Goal: Task Accomplishment & Management: Manage account settings

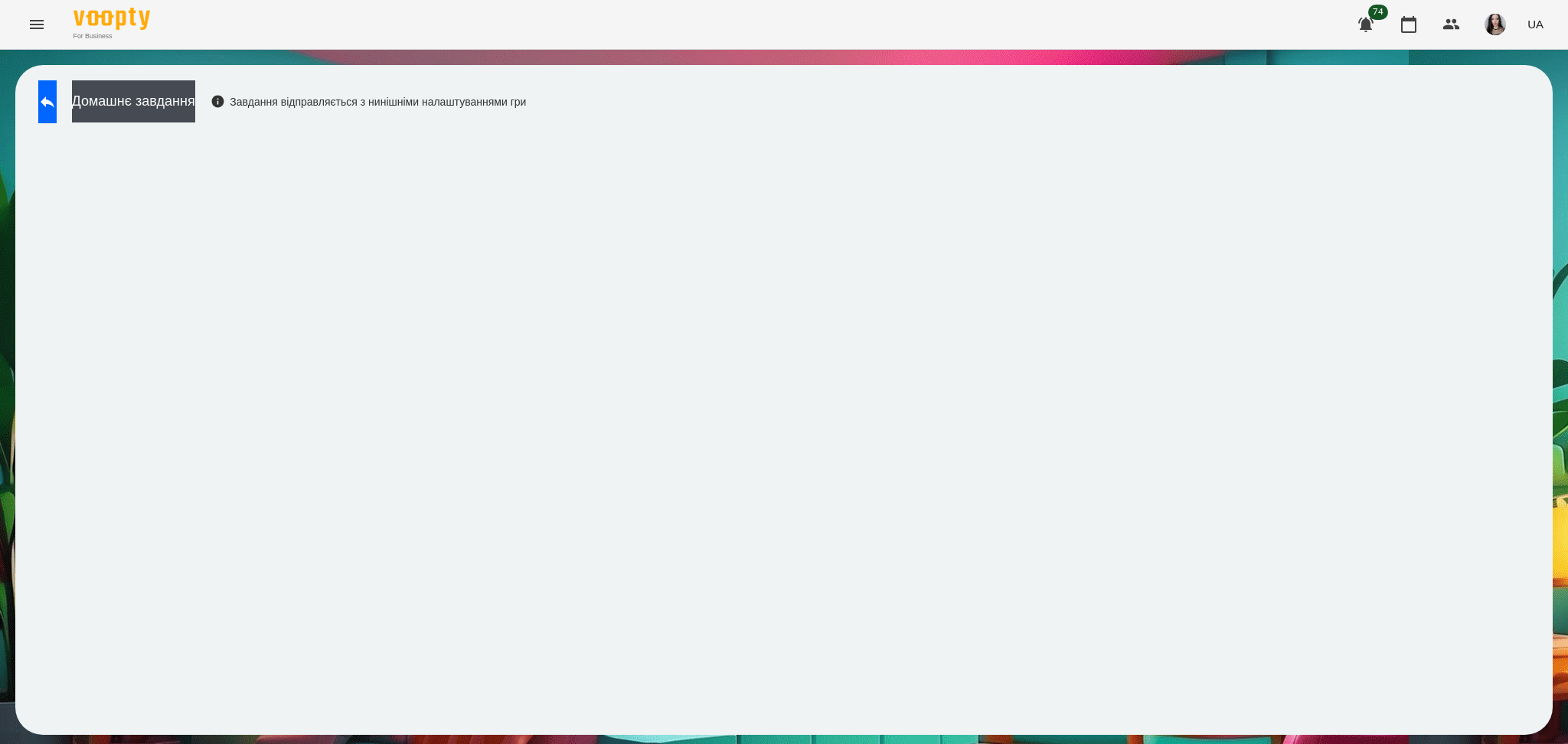
click at [0, 32] on div "For Business 74 UA" at bounding box center [784, 24] width 1568 height 49
click at [52, 23] on button "Menu" at bounding box center [37, 25] width 37 height 37
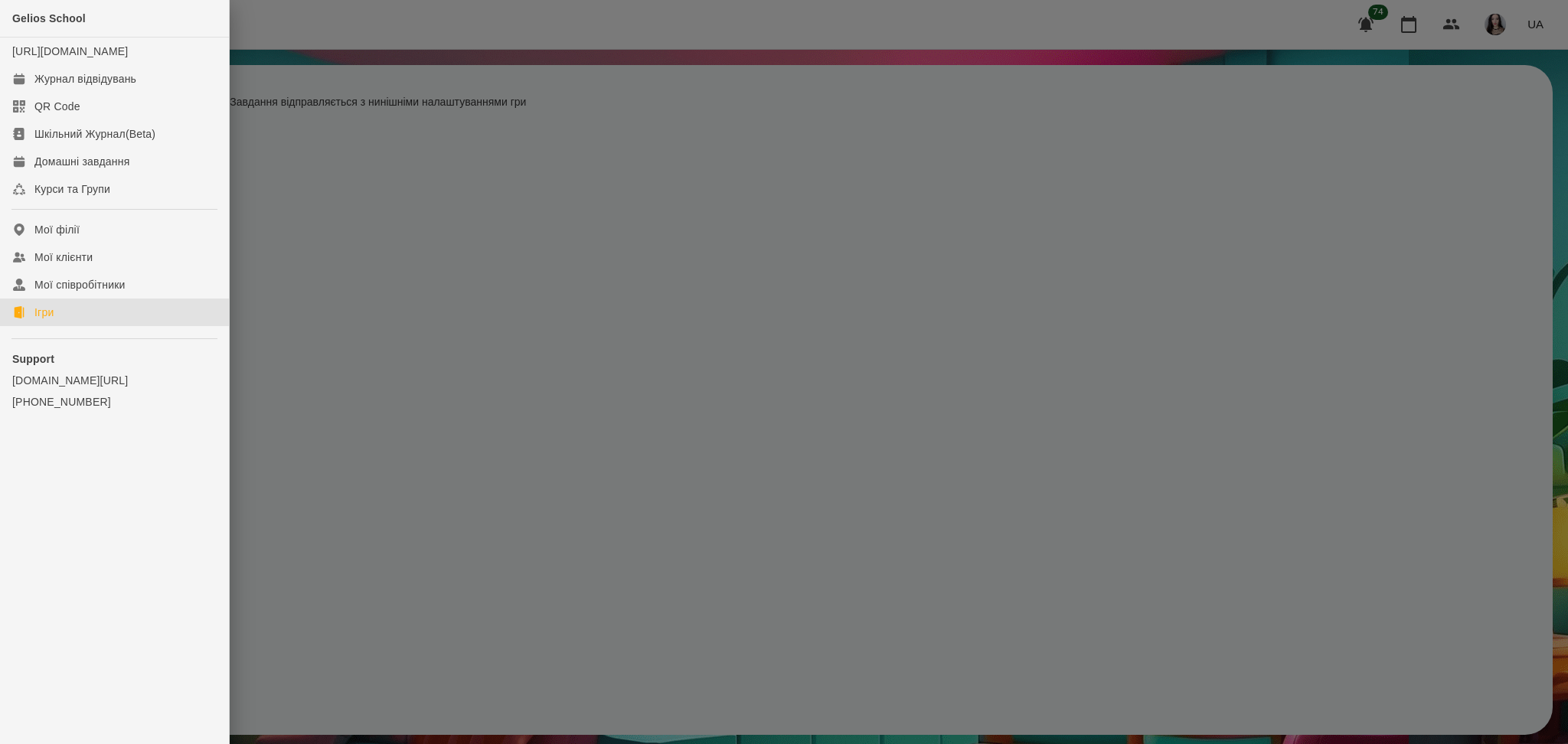
click at [34, 317] on link "Ігри" at bounding box center [115, 312] width 229 height 27
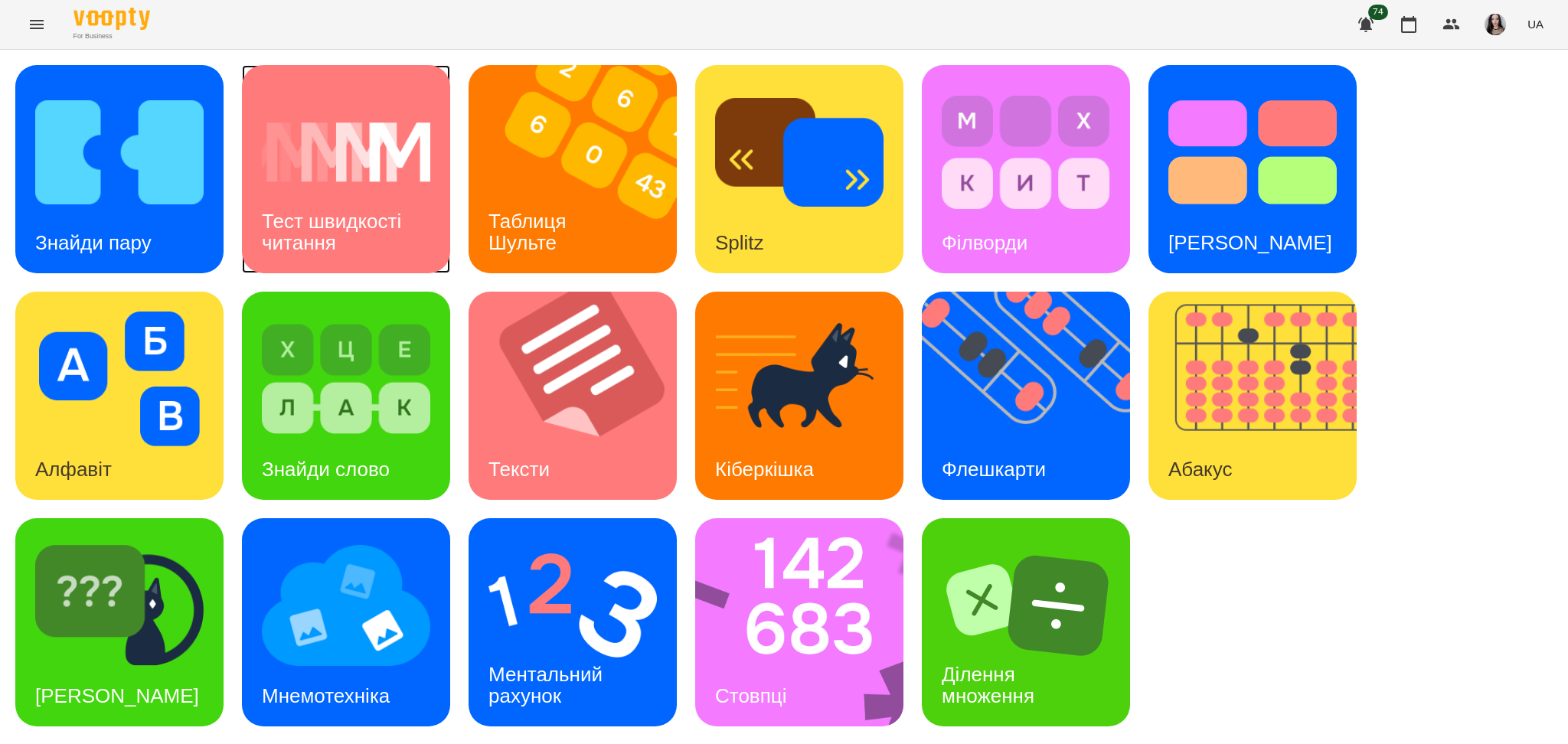
click at [366, 178] on img at bounding box center [345, 152] width 169 height 135
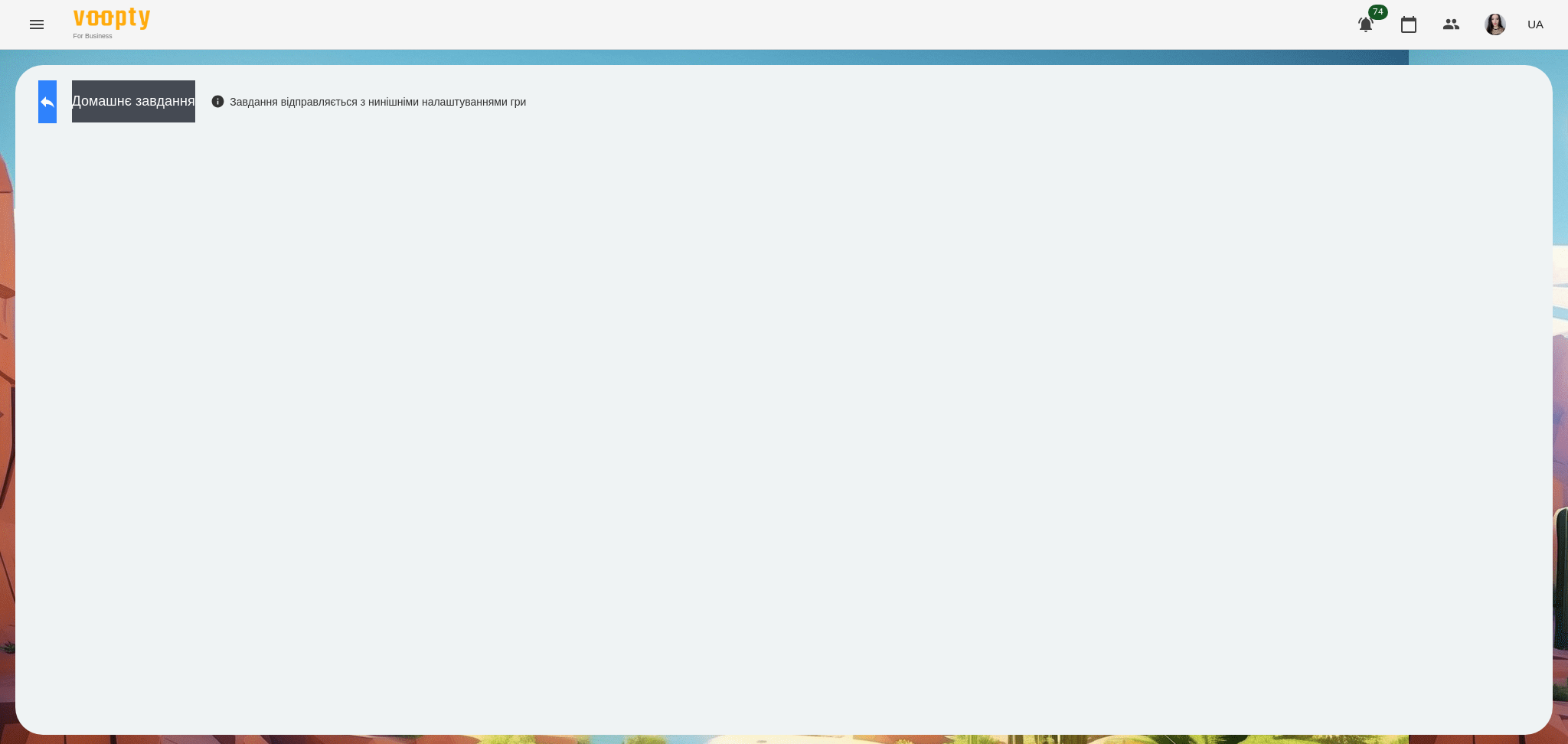
click at [56, 94] on button at bounding box center [47, 102] width 19 height 43
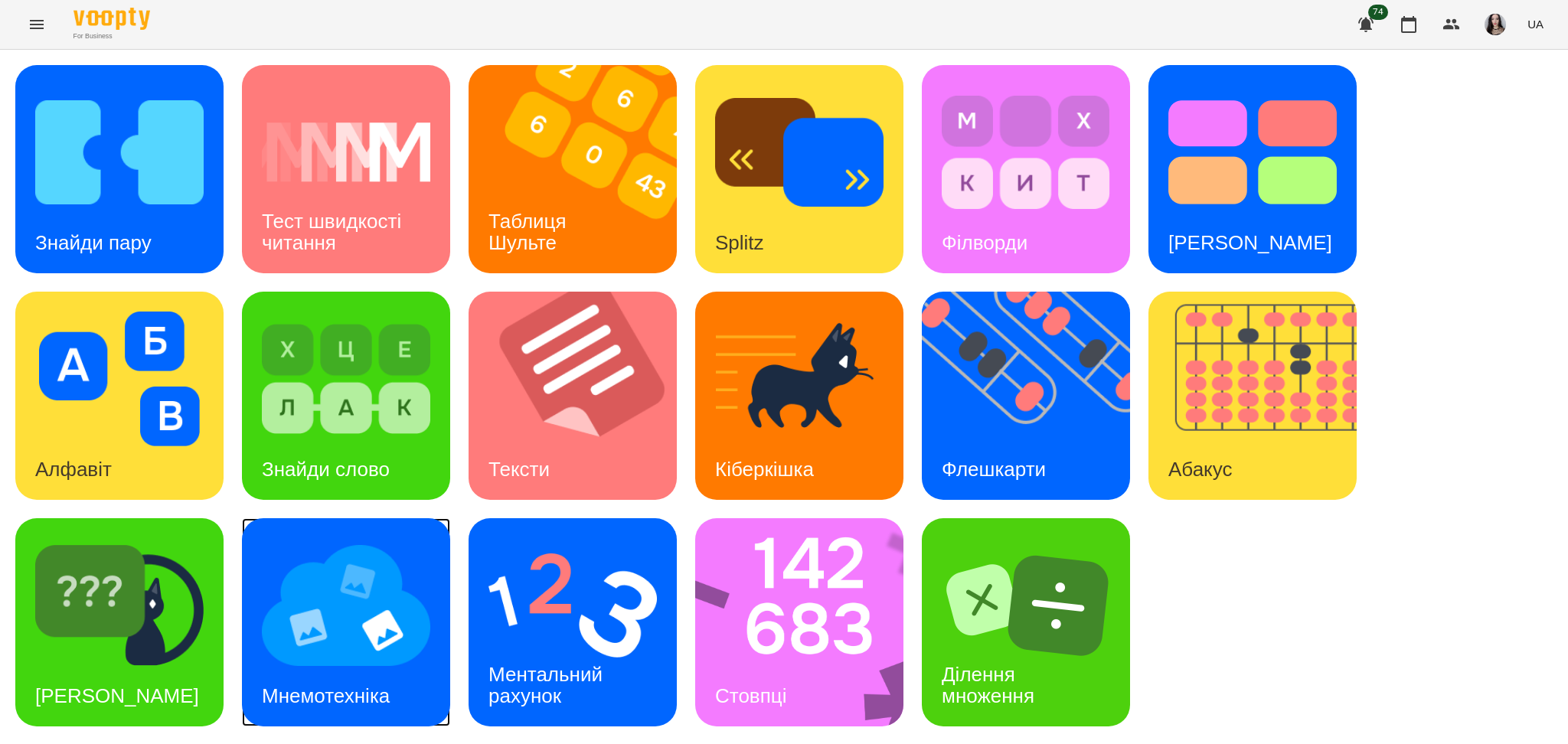
click at [374, 637] on img at bounding box center [345, 605] width 169 height 135
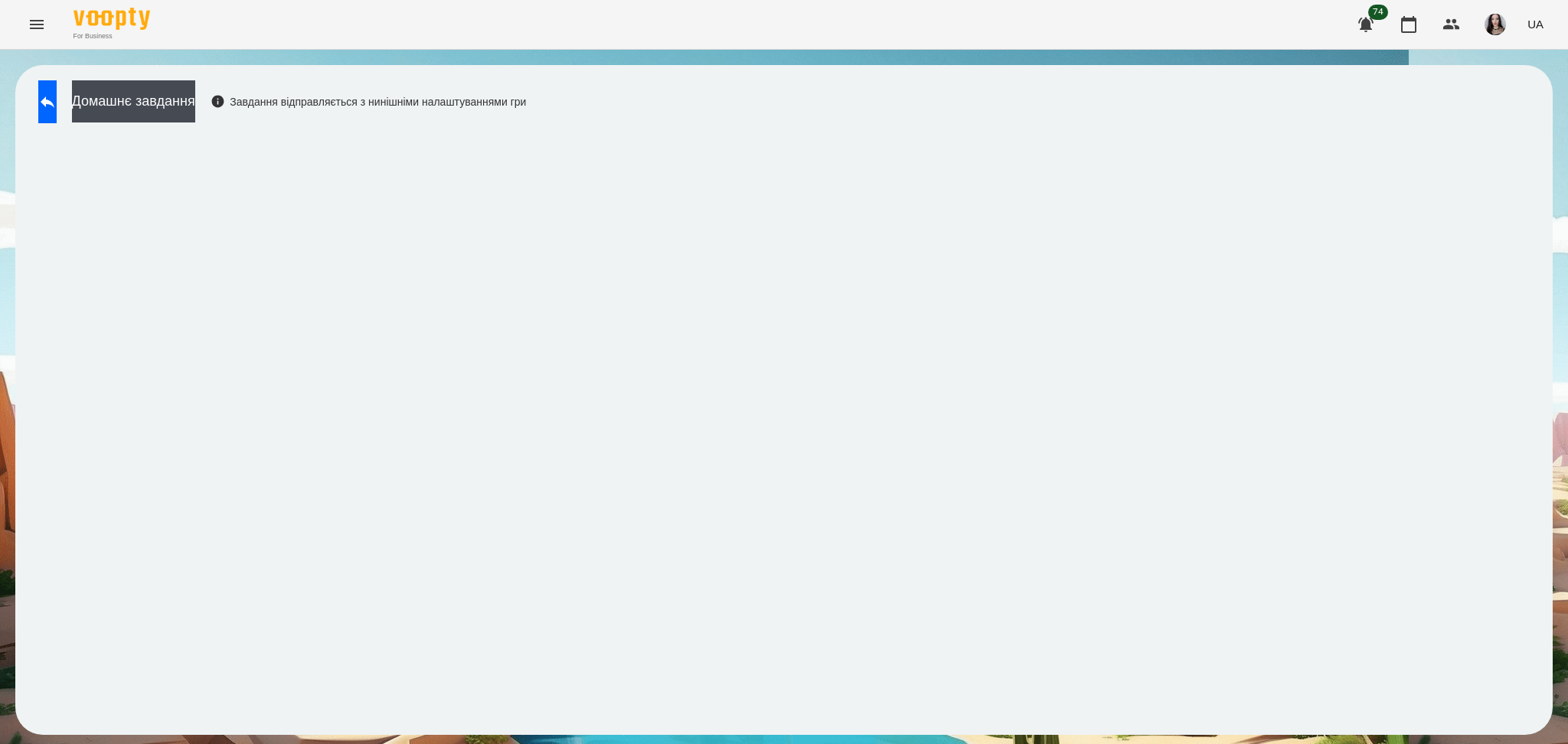
drag, startPoint x: 948, startPoint y: 19, endPoint x: 939, endPoint y: 16, distance: 9.5
click at [947, 19] on div "For Business 74 UA" at bounding box center [784, 24] width 1568 height 49
click at [56, 94] on icon at bounding box center [47, 102] width 19 height 19
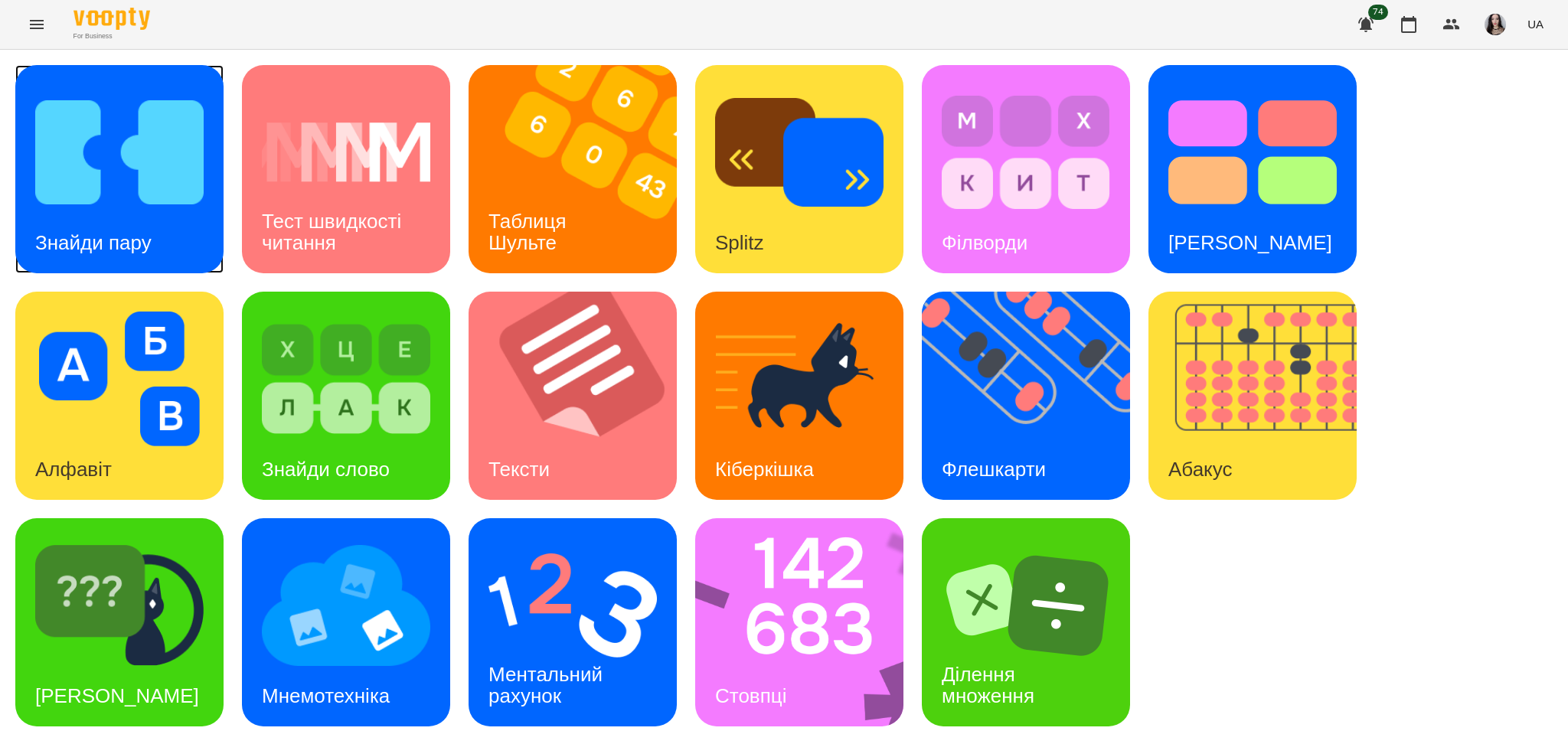
click at [107, 161] on img at bounding box center [119, 152] width 169 height 135
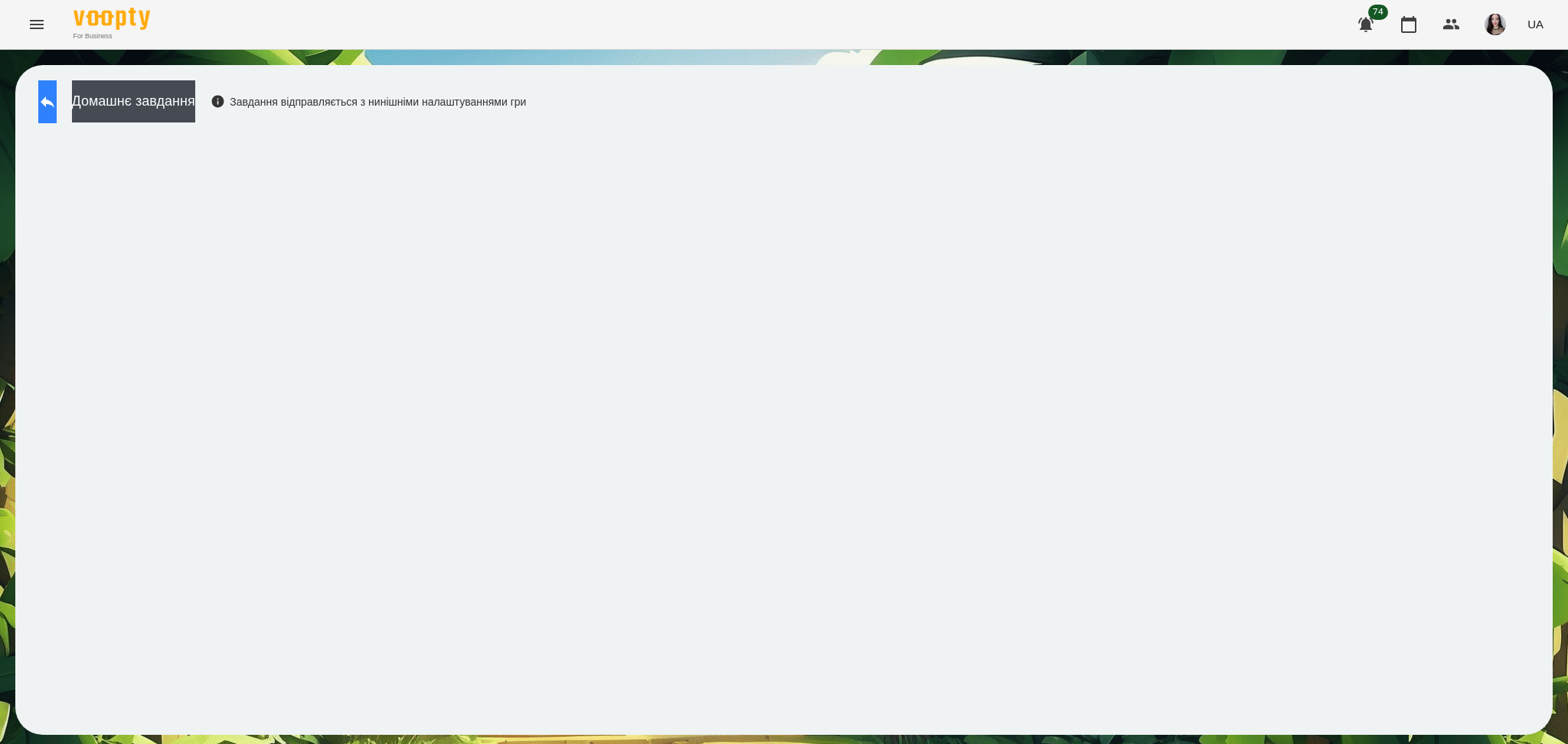
click at [47, 93] on button at bounding box center [47, 102] width 19 height 43
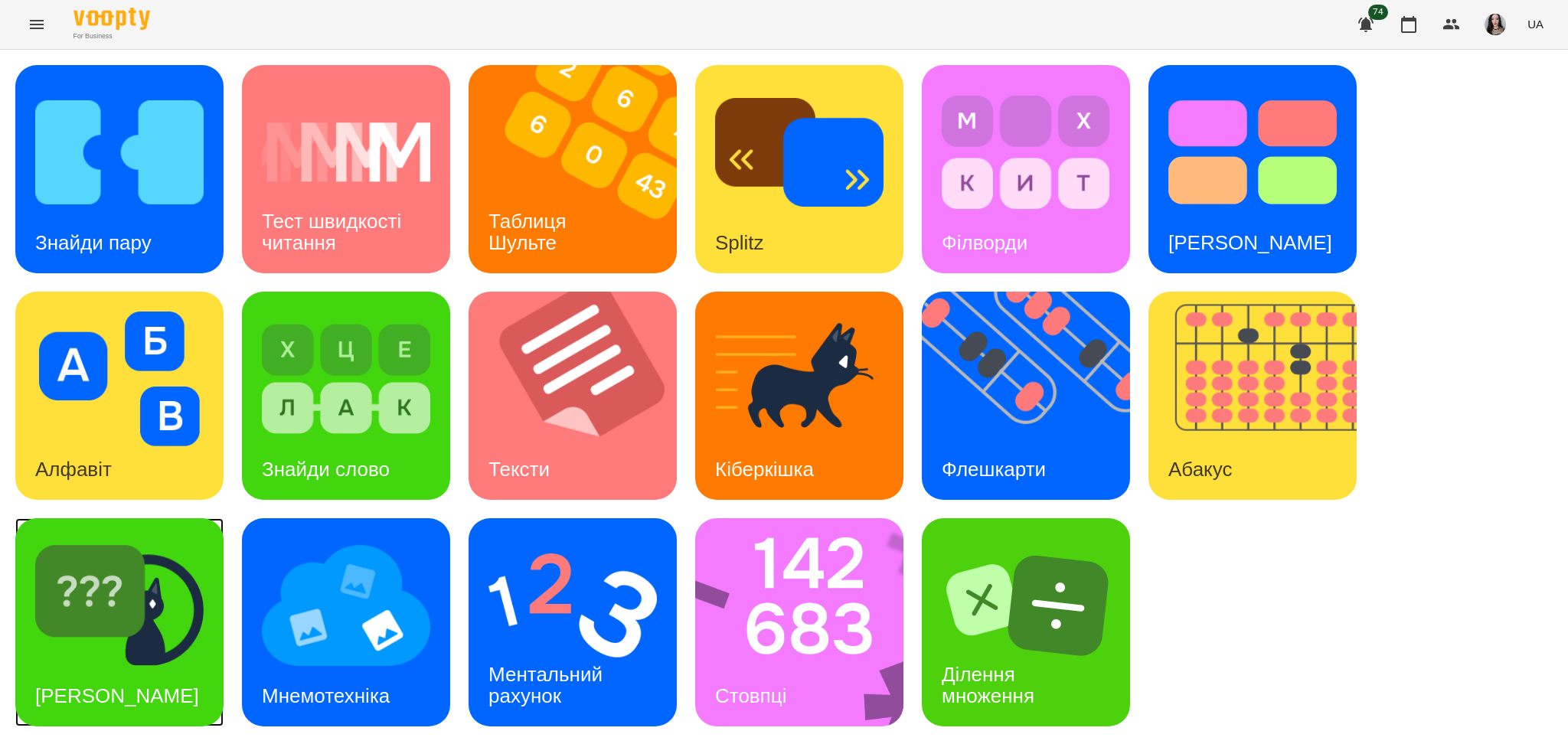
click at [96, 634] on img at bounding box center [119, 605] width 169 height 135
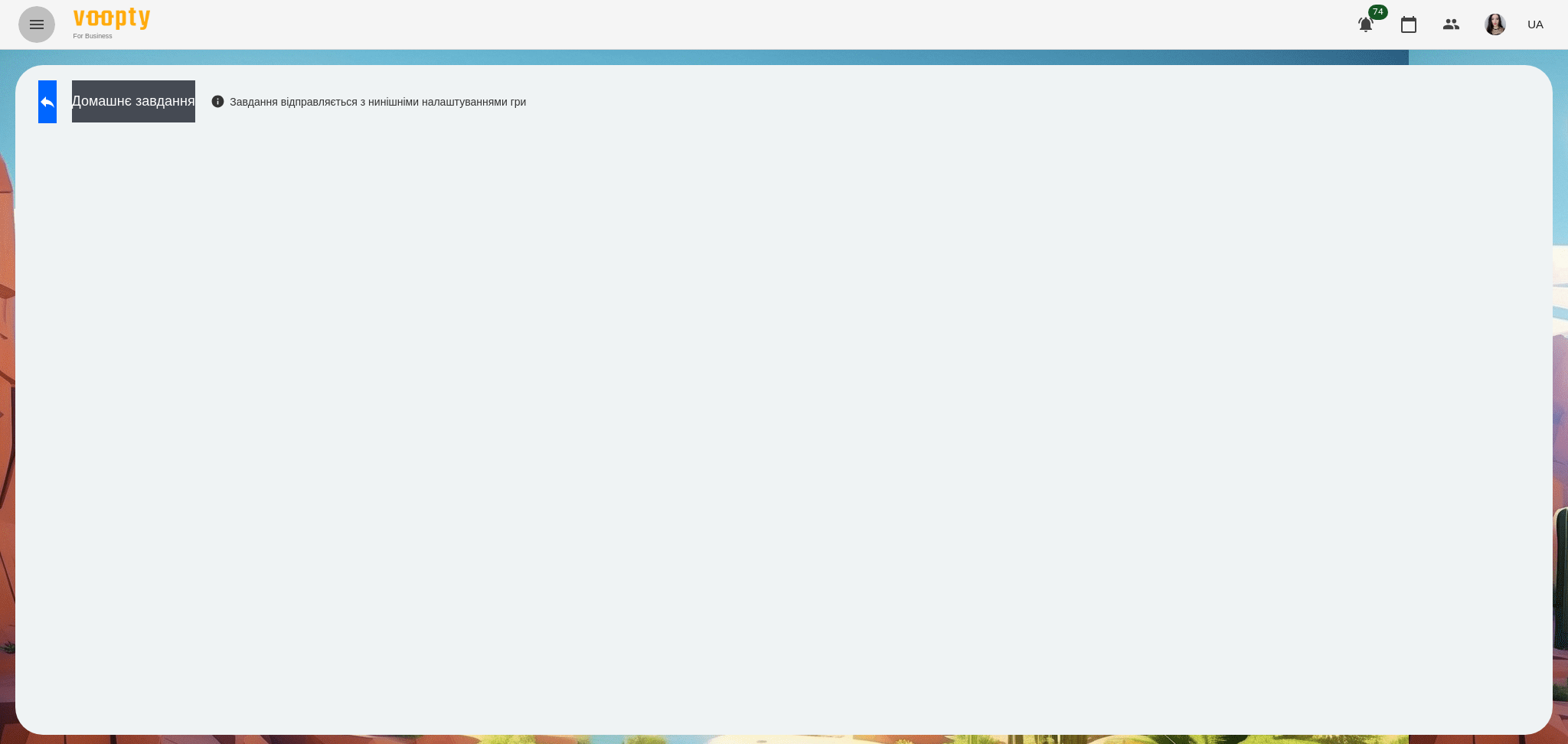
click at [48, 16] on button "Menu" at bounding box center [37, 25] width 37 height 37
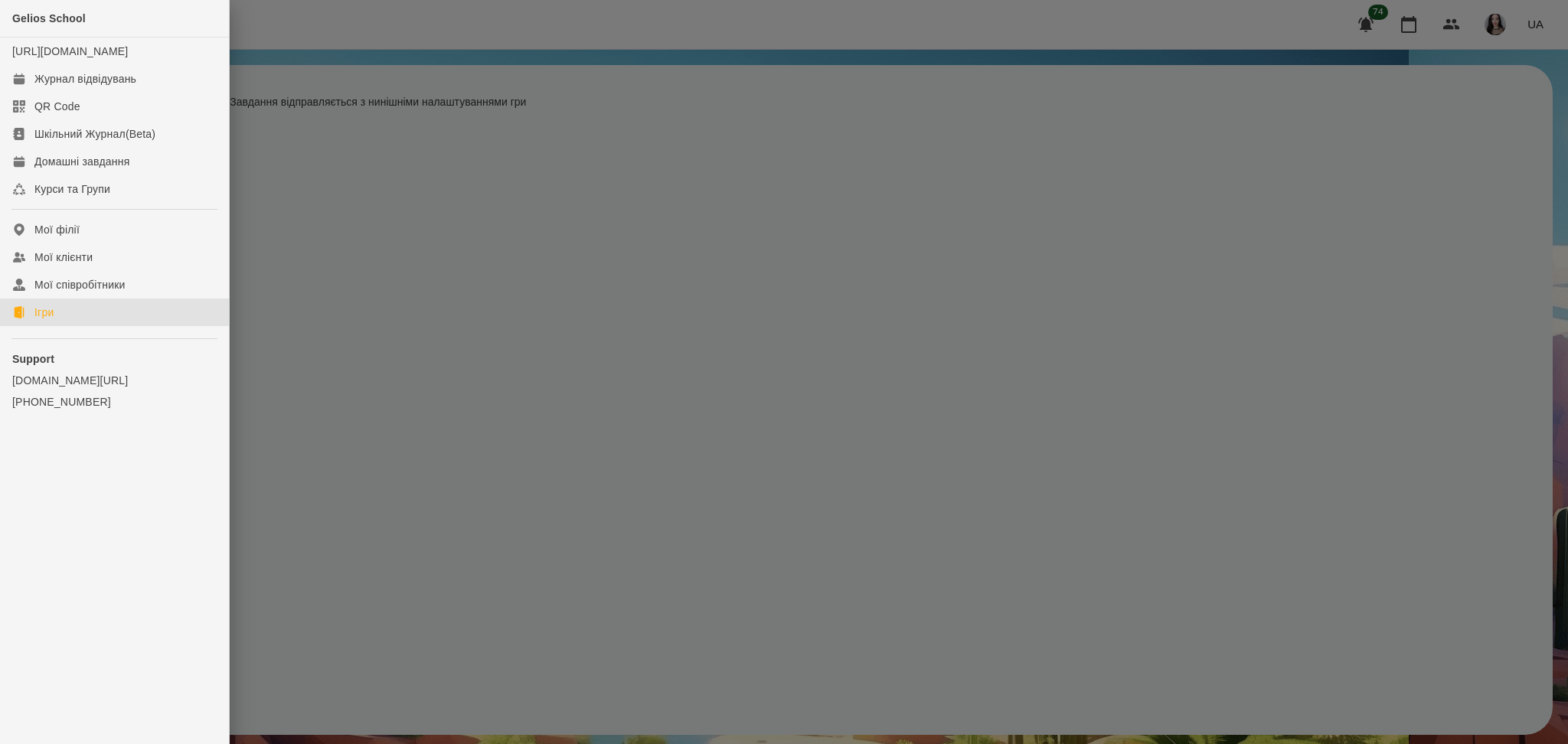
click at [31, 323] on link "Ігри" at bounding box center [115, 312] width 229 height 27
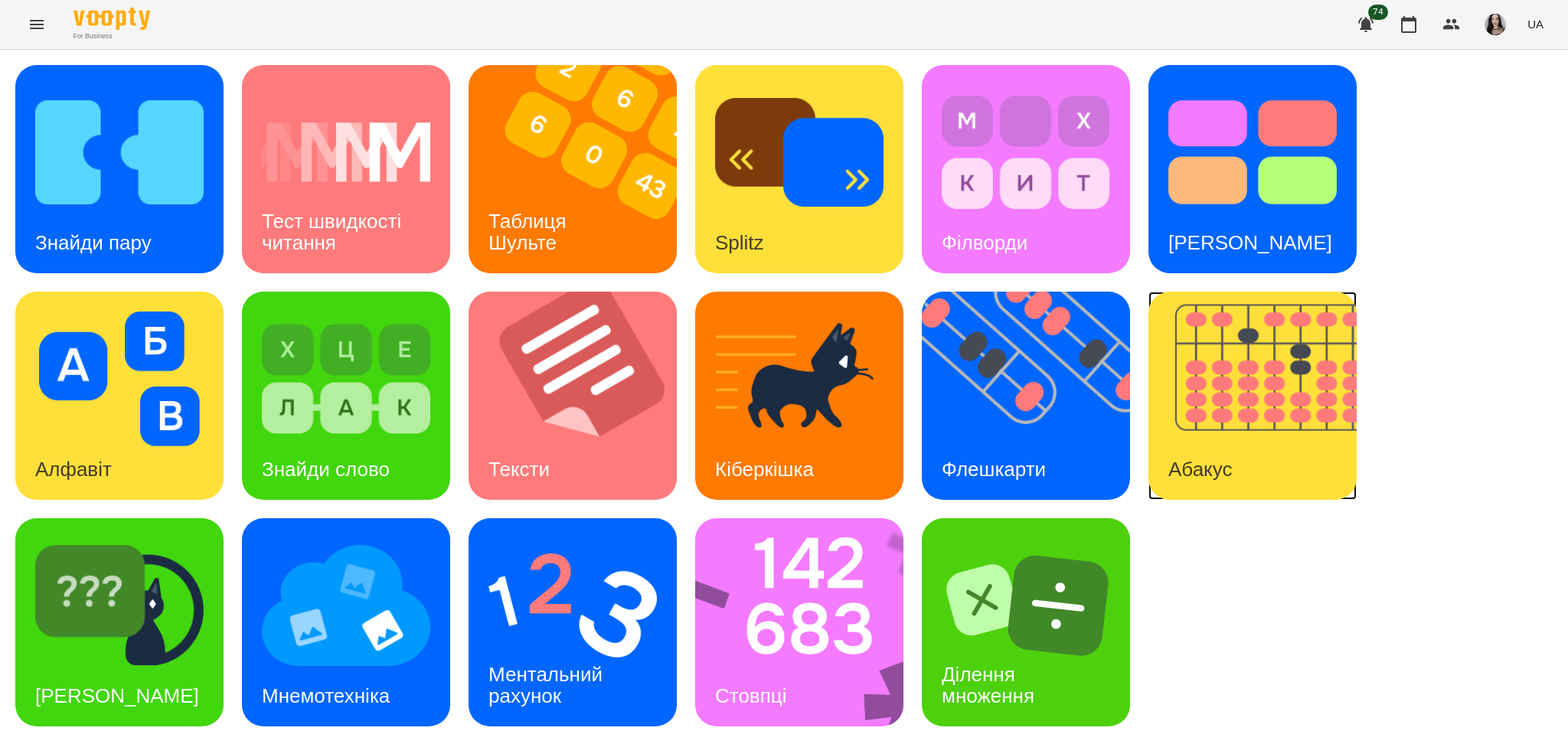
click at [1214, 410] on img at bounding box center [1262, 395] width 228 height 208
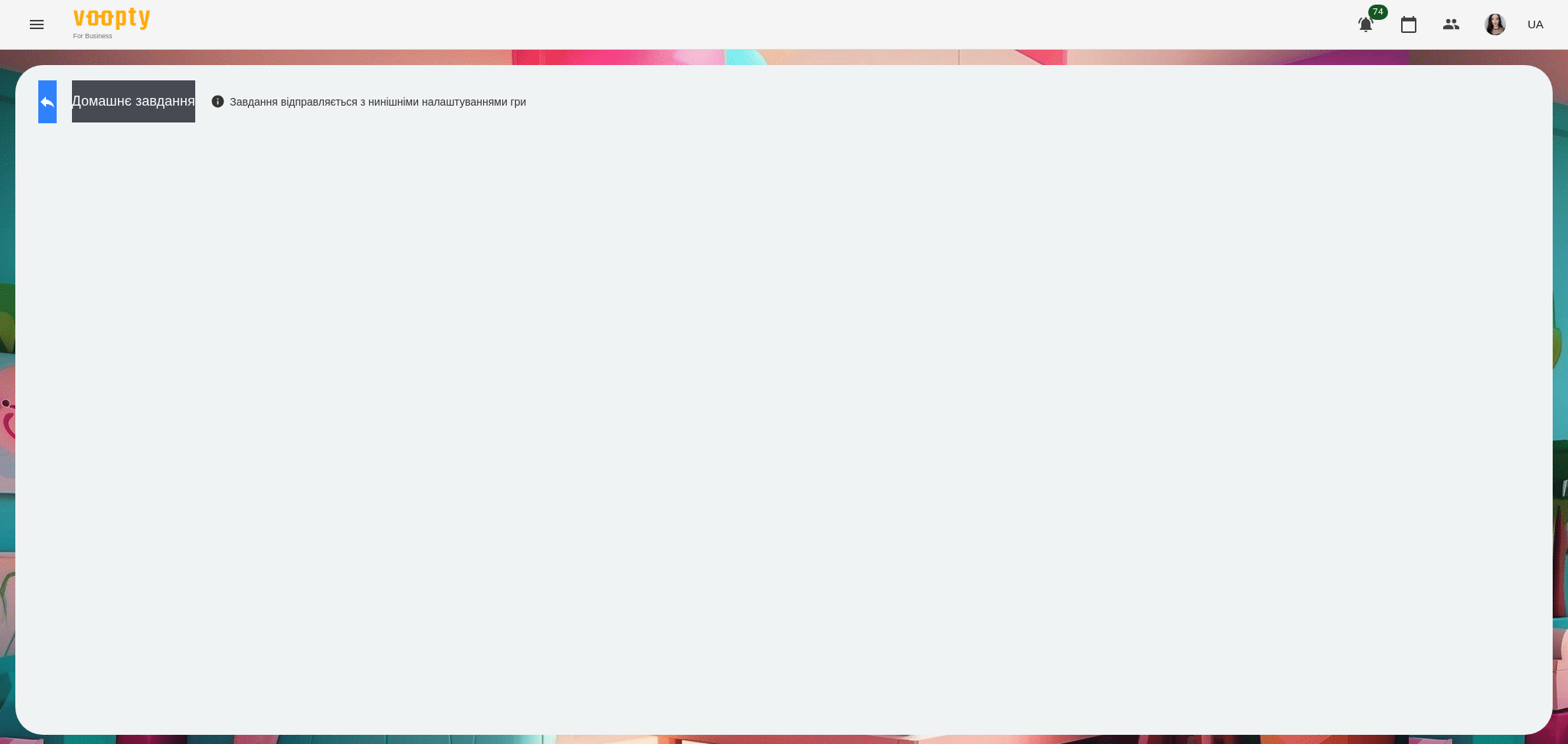
click at [56, 97] on icon at bounding box center [47, 102] width 19 height 19
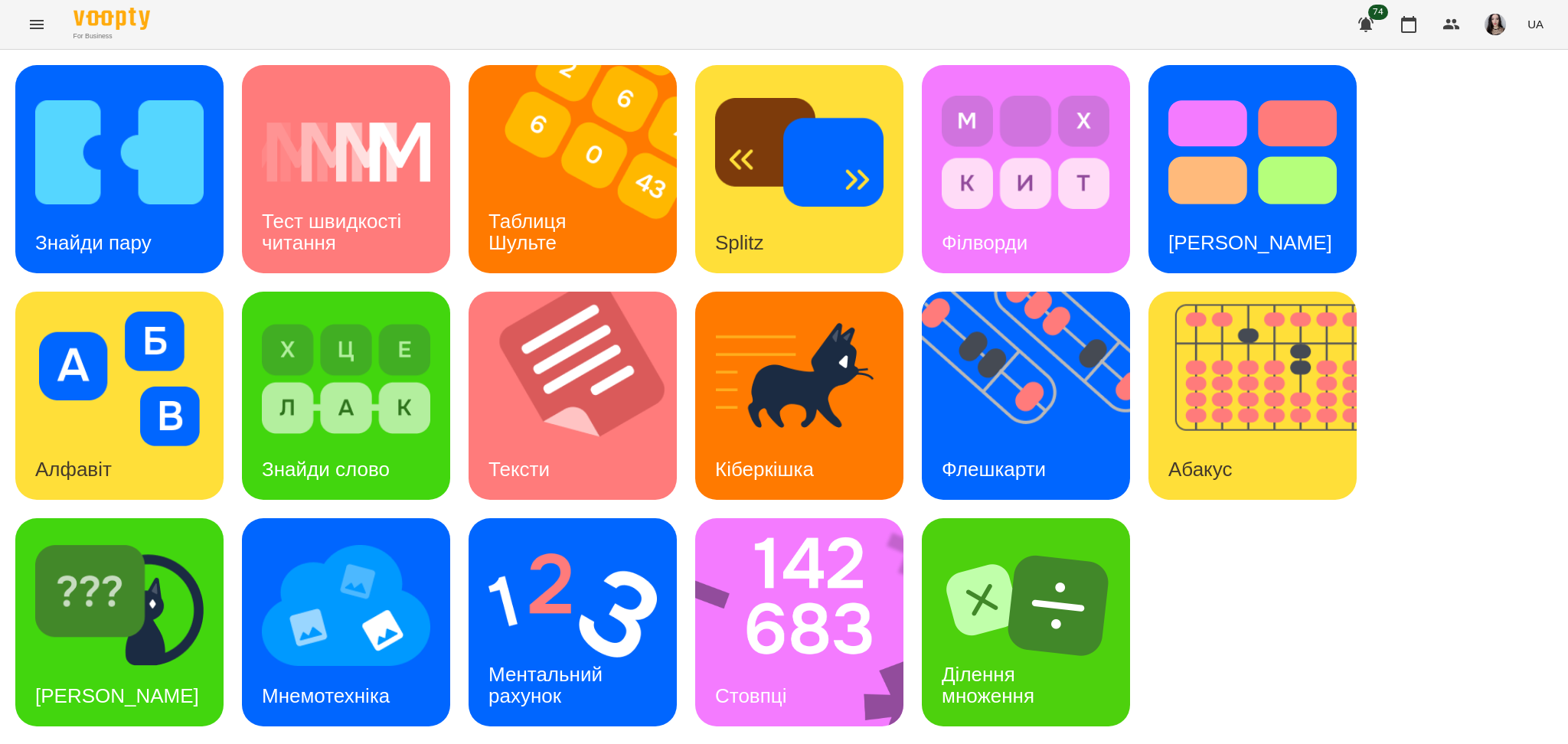
click at [226, 211] on div "Знайди пару Тест швидкості читання Таблиця Шульте Splitz Філворди Тест Струпа А…" at bounding box center [784, 396] width 1537 height 662
click at [121, 201] on img at bounding box center [119, 152] width 169 height 135
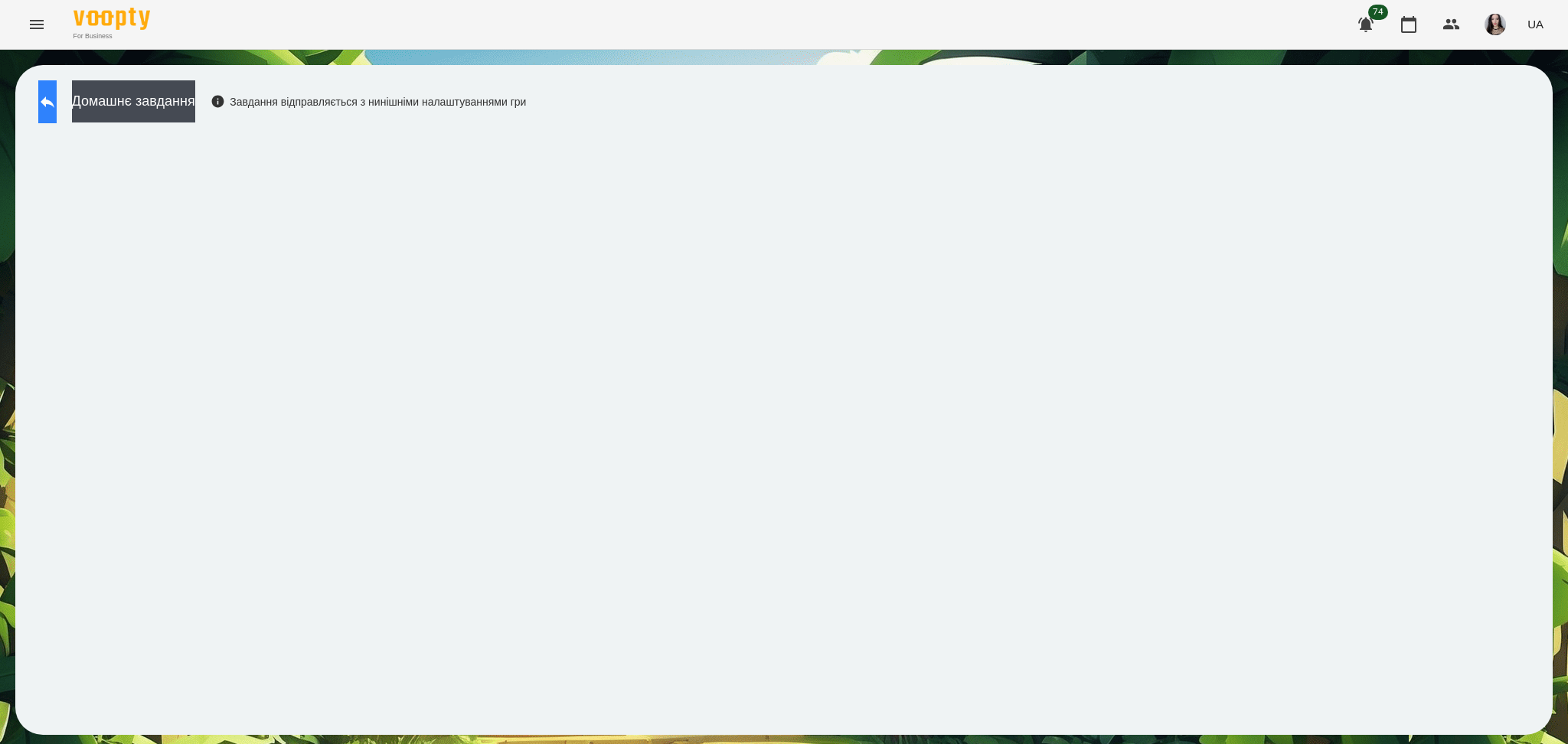
click at [56, 96] on icon at bounding box center [47, 102] width 19 height 19
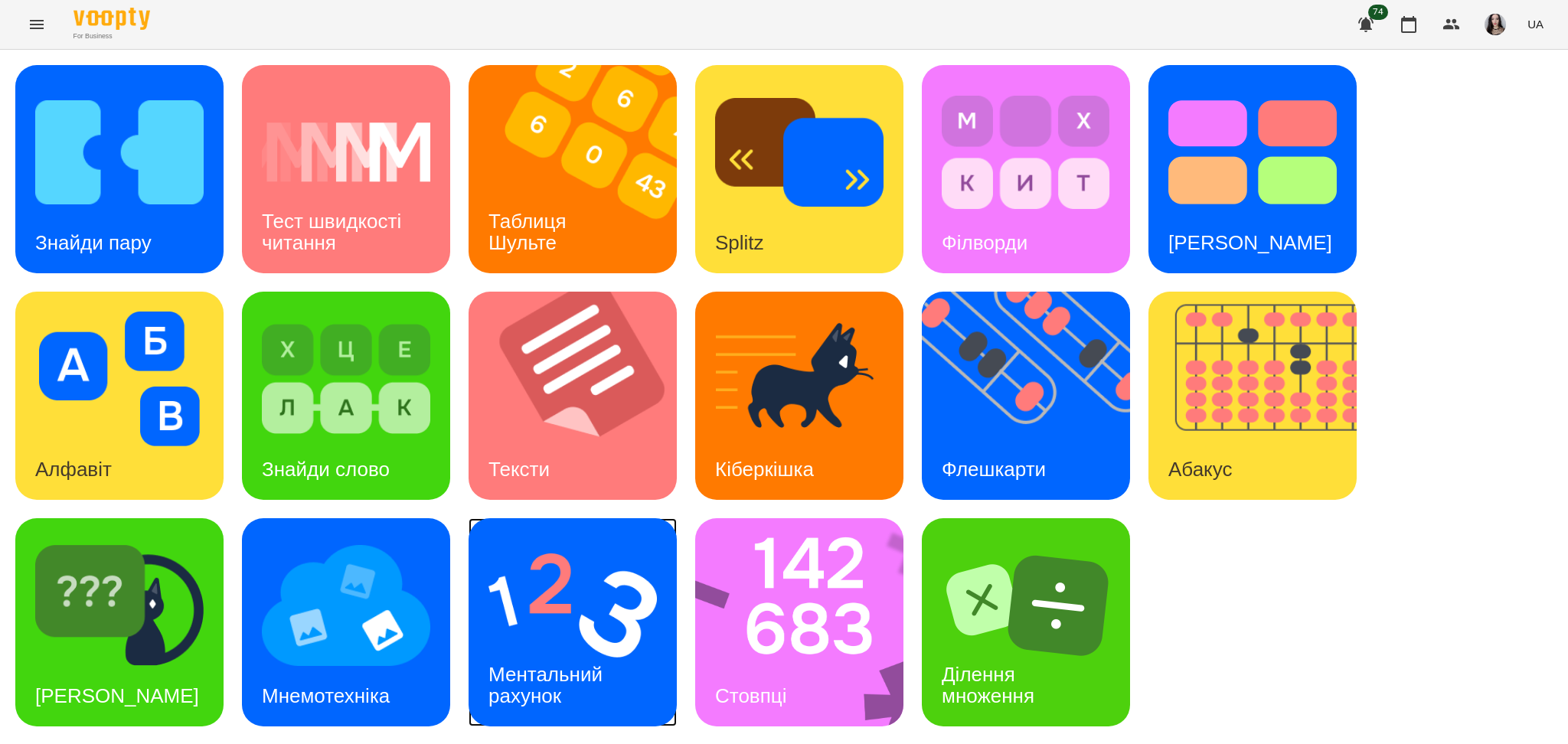
click at [505, 659] on div "Ментальний рахунок" at bounding box center [548, 686] width 159 height 82
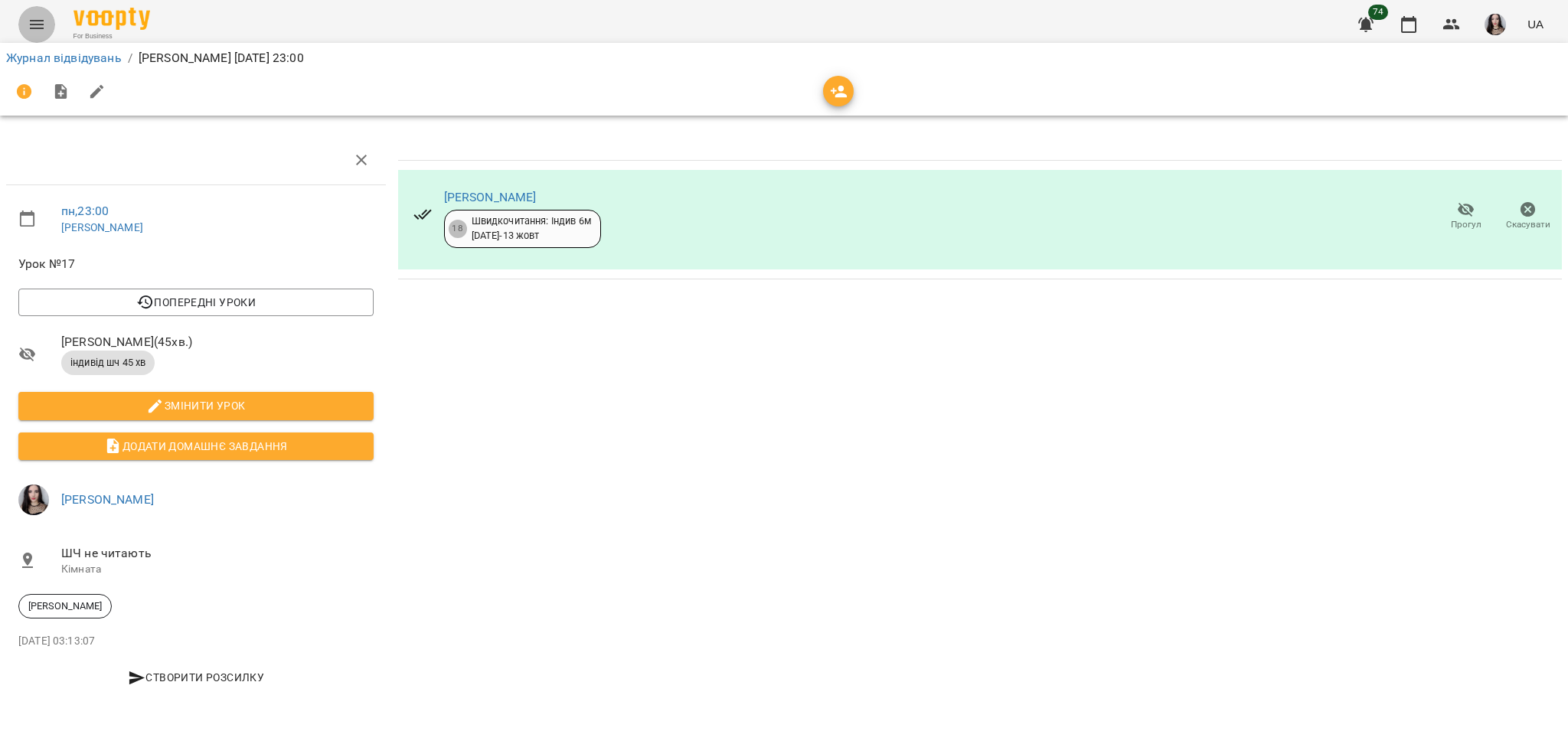
click at [40, 31] on icon "Menu" at bounding box center [36, 24] width 19 height 19
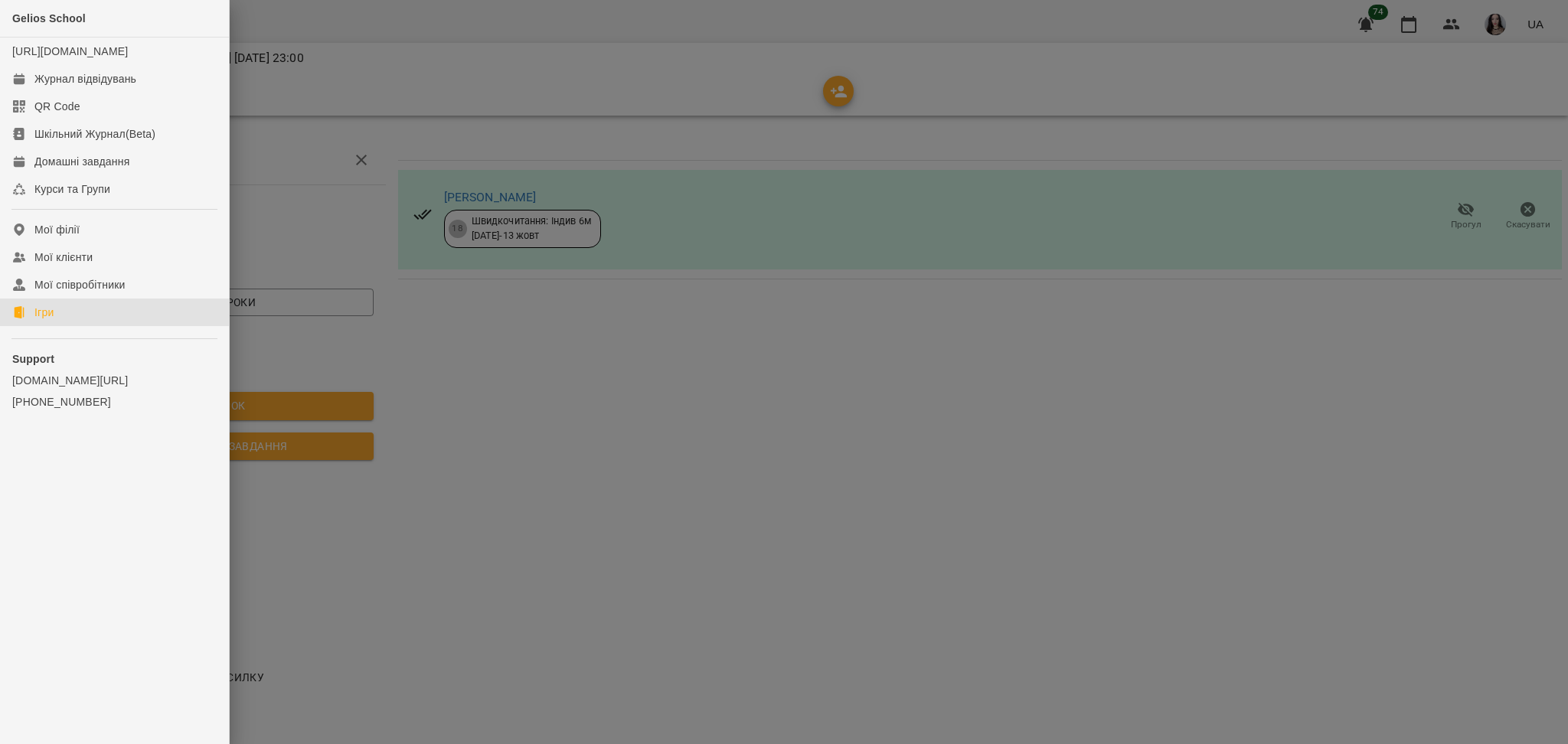
click at [69, 316] on link "Ігри" at bounding box center [115, 312] width 229 height 27
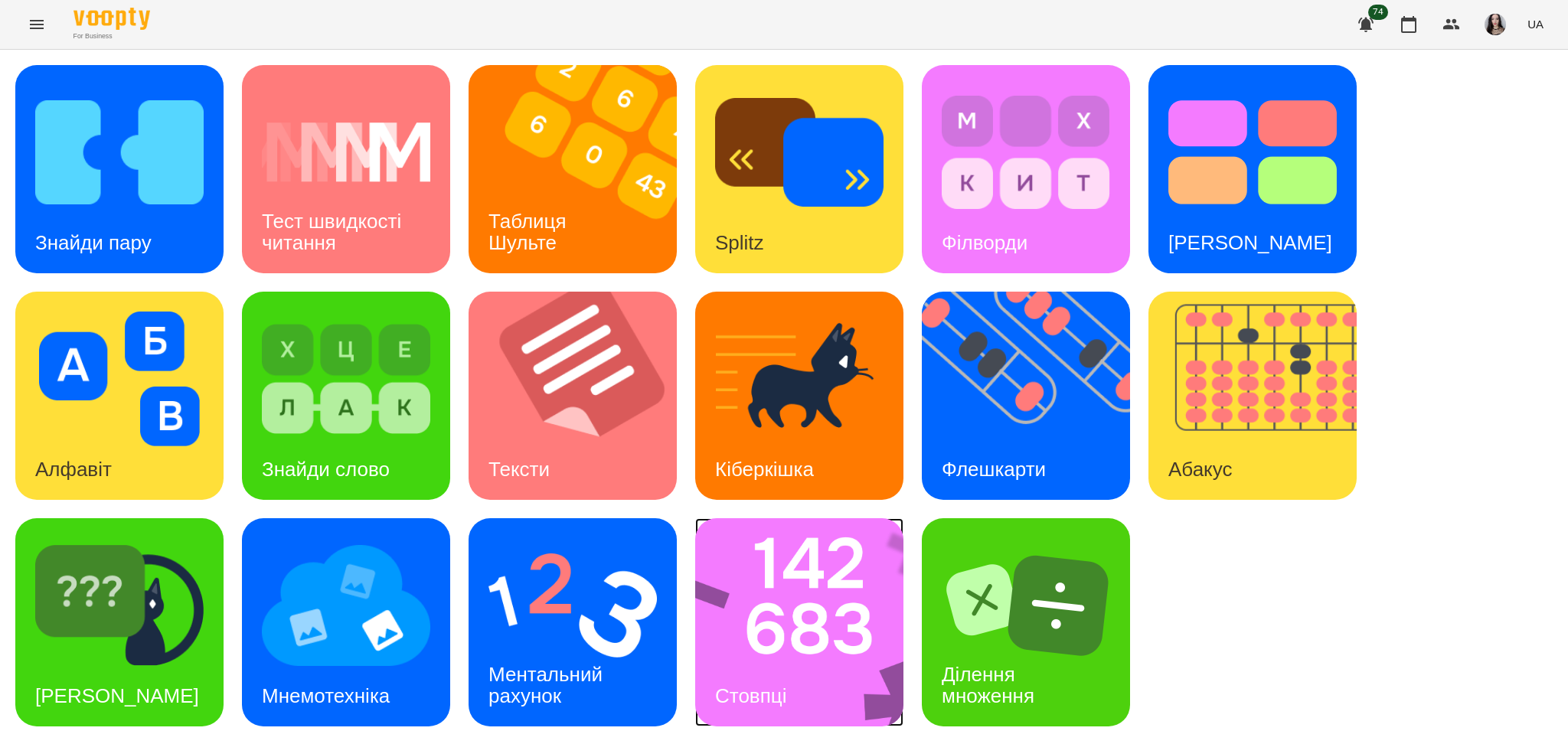
click at [770, 632] on img at bounding box center [809, 622] width 228 height 208
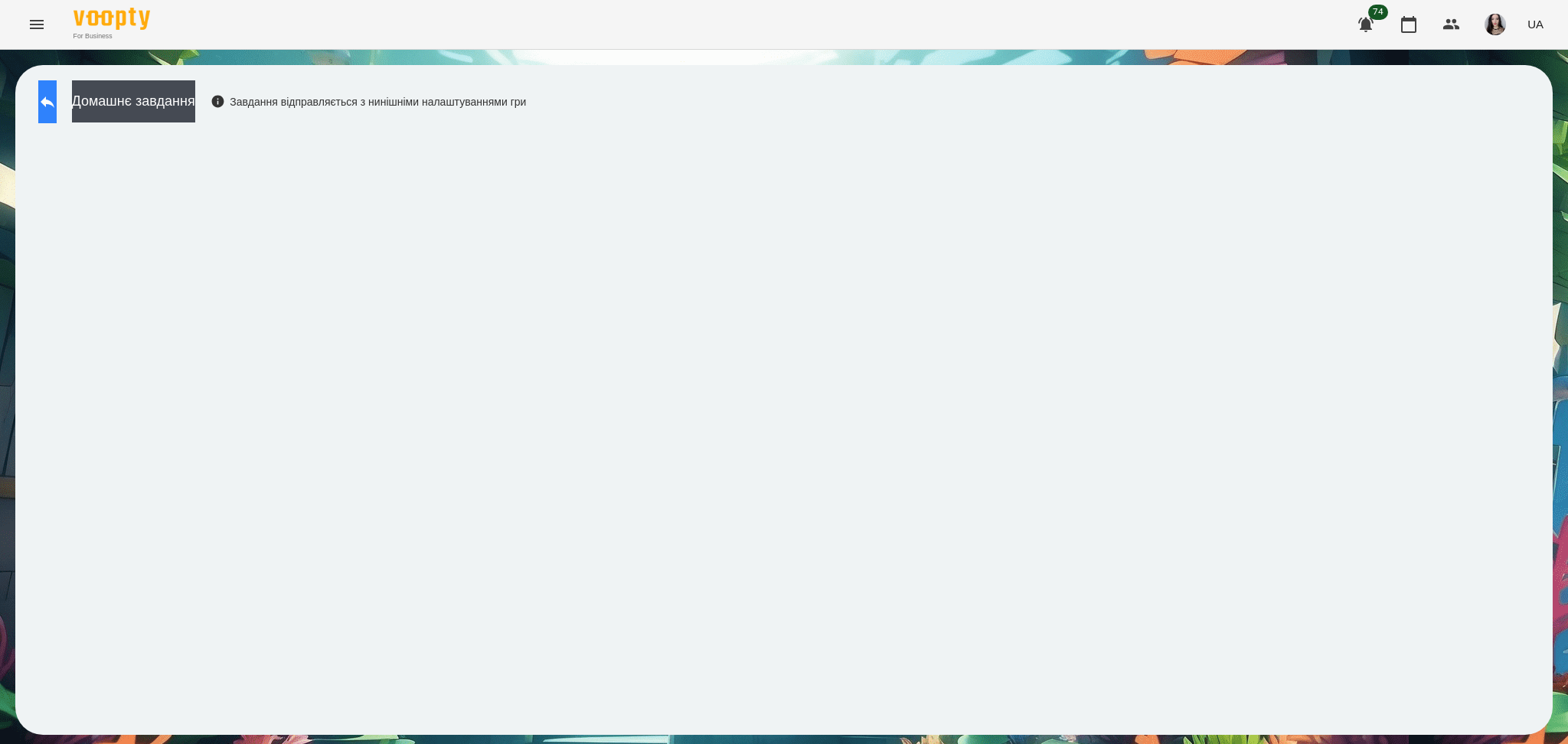
click at [54, 100] on icon at bounding box center [47, 102] width 14 height 11
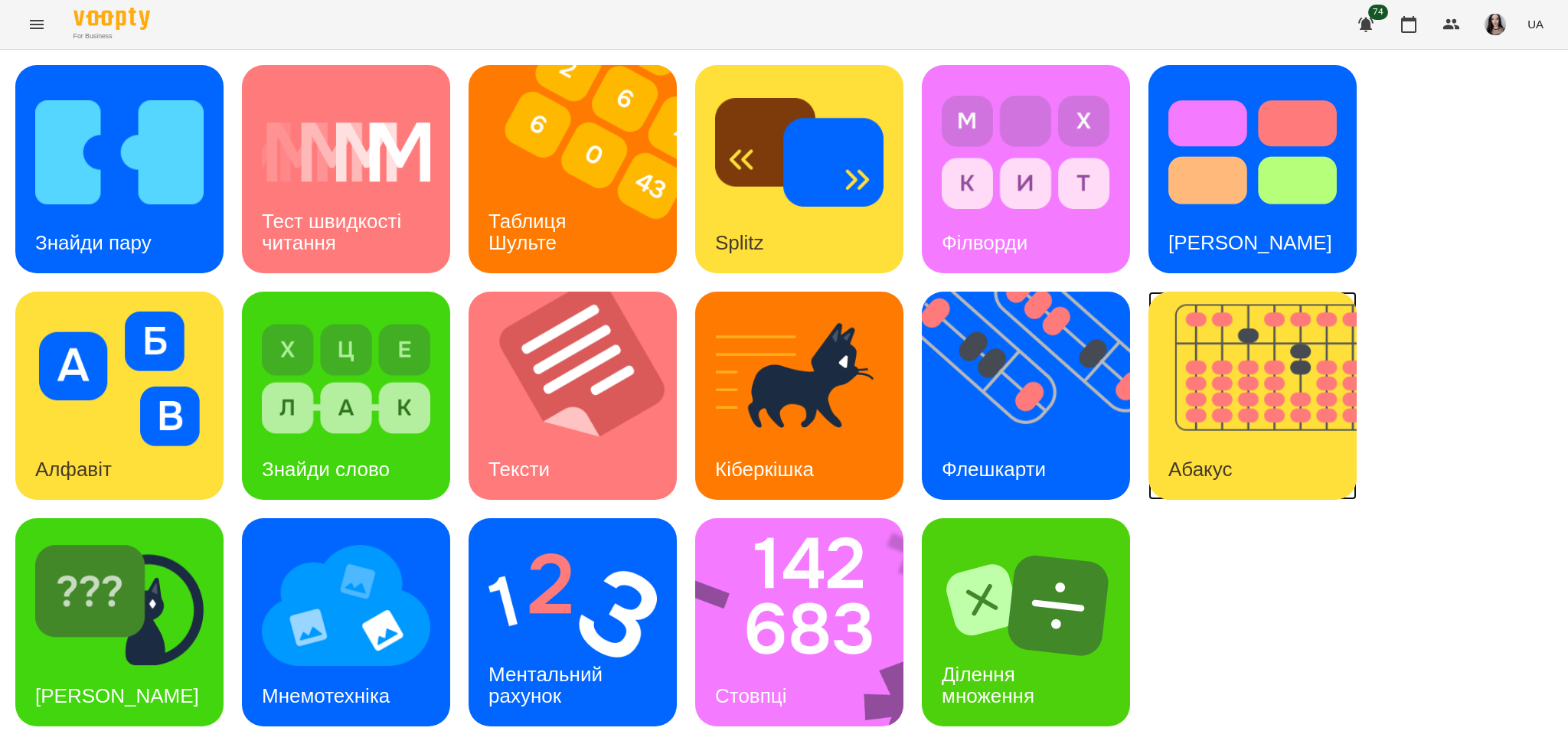
click at [1157, 420] on img at bounding box center [1262, 395] width 228 height 208
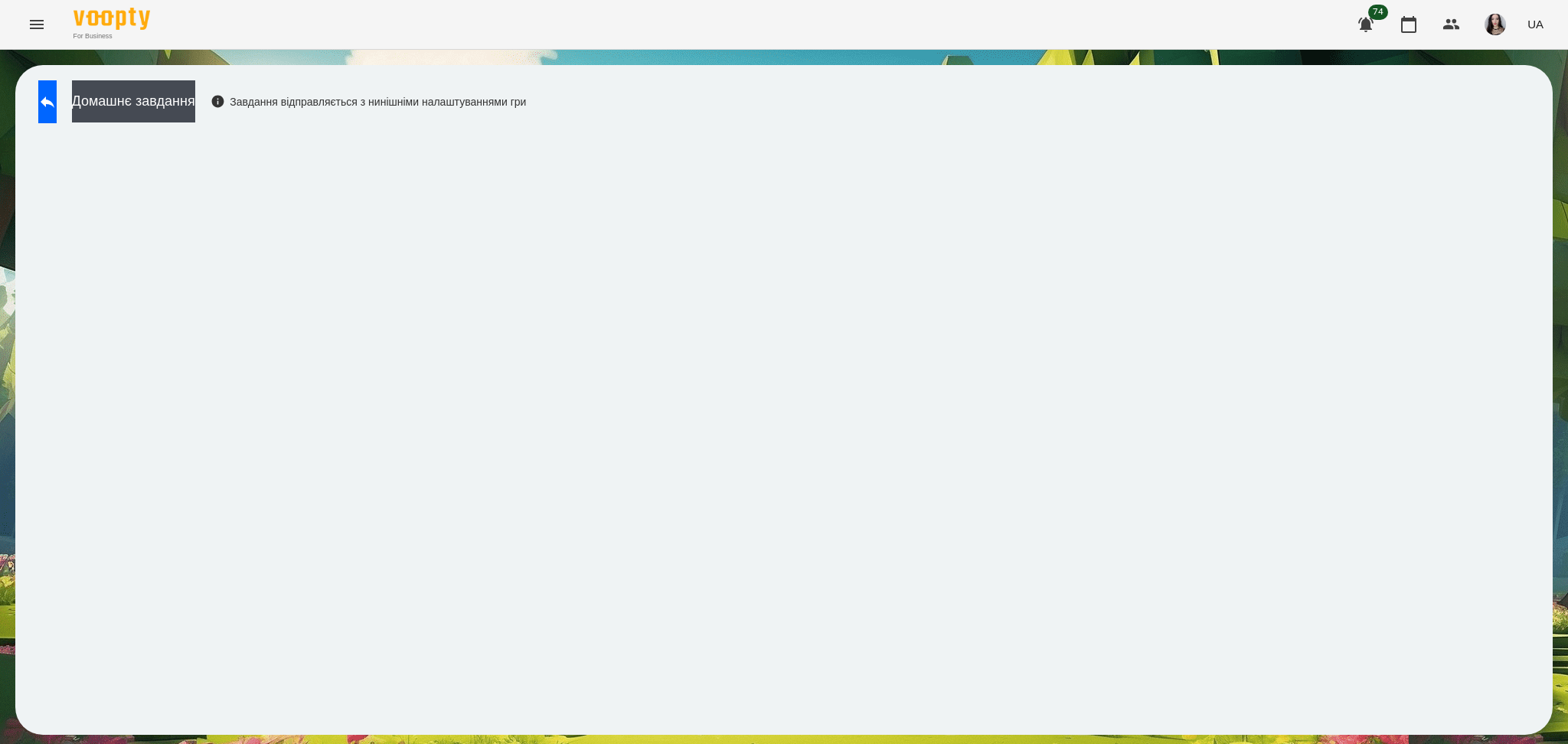
drag, startPoint x: 16, startPoint y: 34, endPoint x: 7, endPoint y: 40, distance: 10.8
click at [7, 40] on div "For Business 74 UA" at bounding box center [784, 24] width 1568 height 49
click at [26, 32] on button "Menu" at bounding box center [37, 25] width 37 height 37
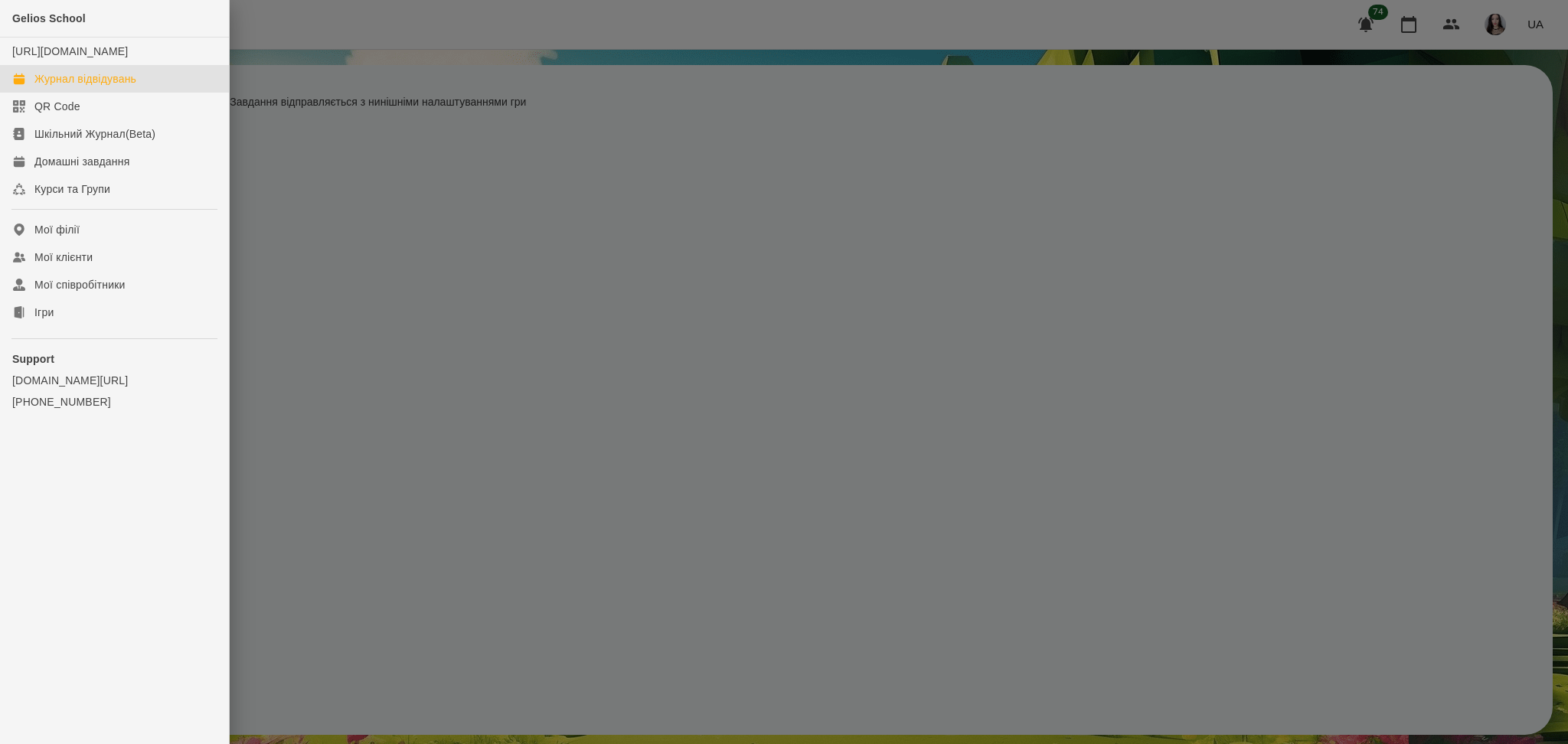
click at [69, 86] on div "Журнал відвідувань" at bounding box center [86, 78] width 102 height 15
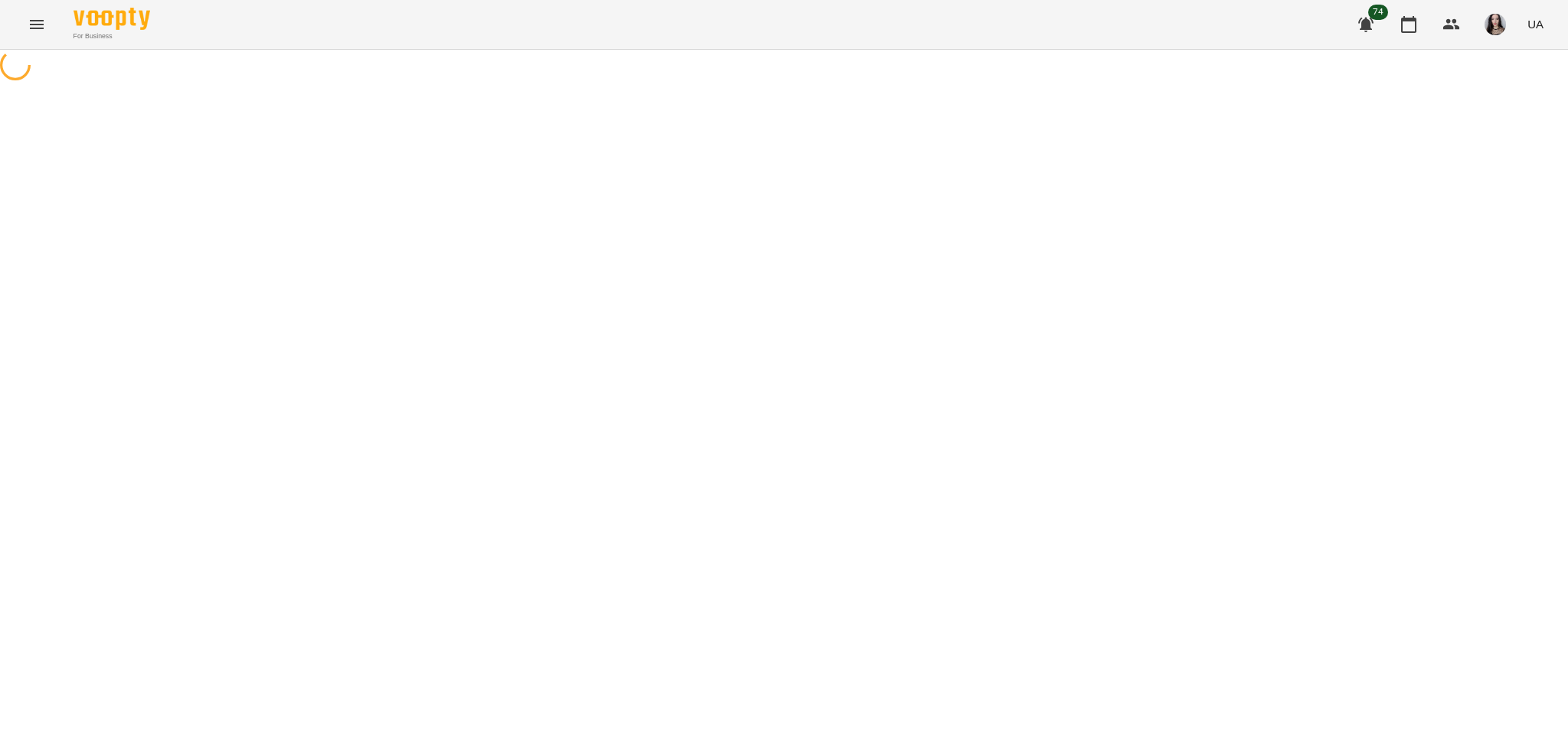
click at [69, 84] on div at bounding box center [784, 67] width 1568 height 35
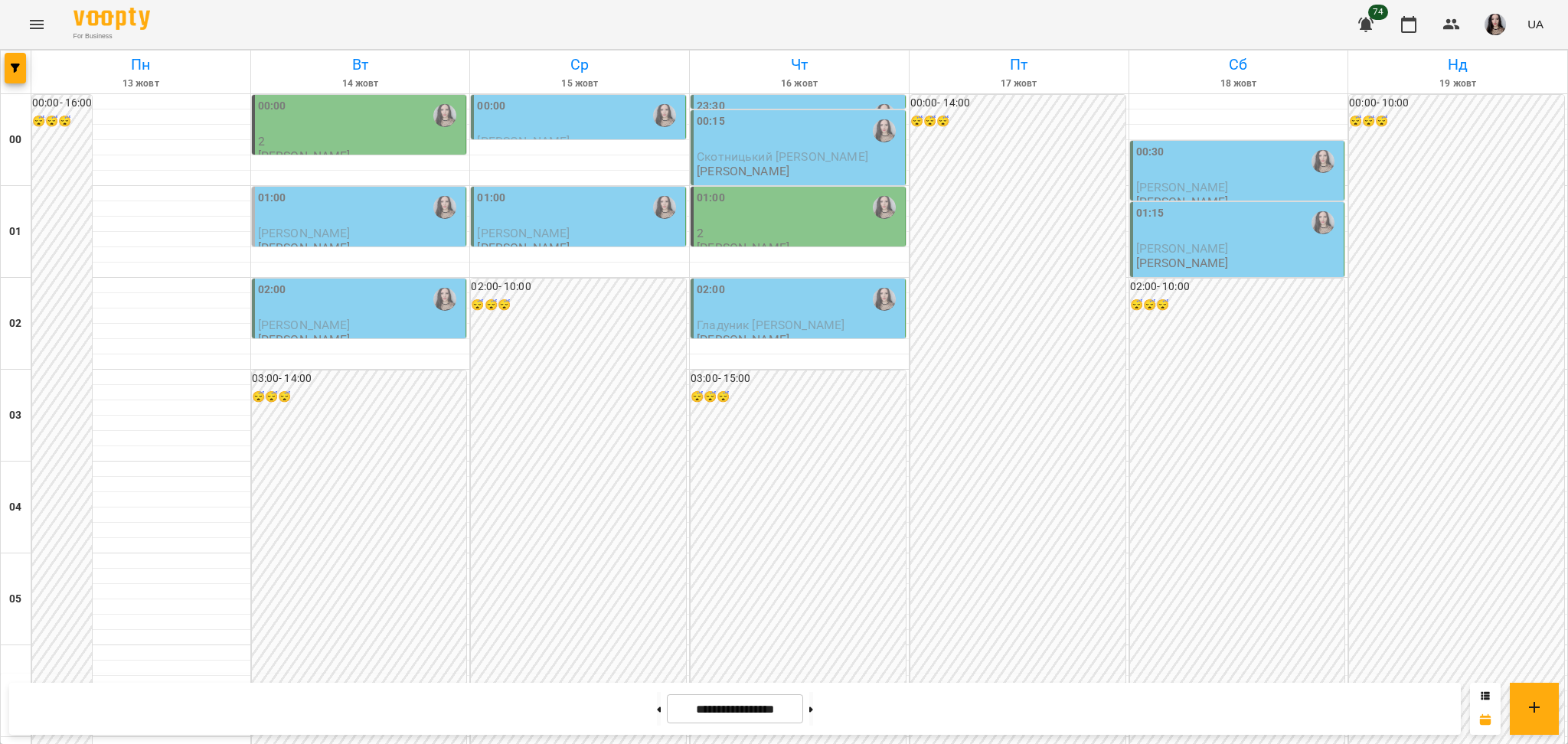
click at [364, 296] on div "02:00" at bounding box center [361, 299] width 205 height 36
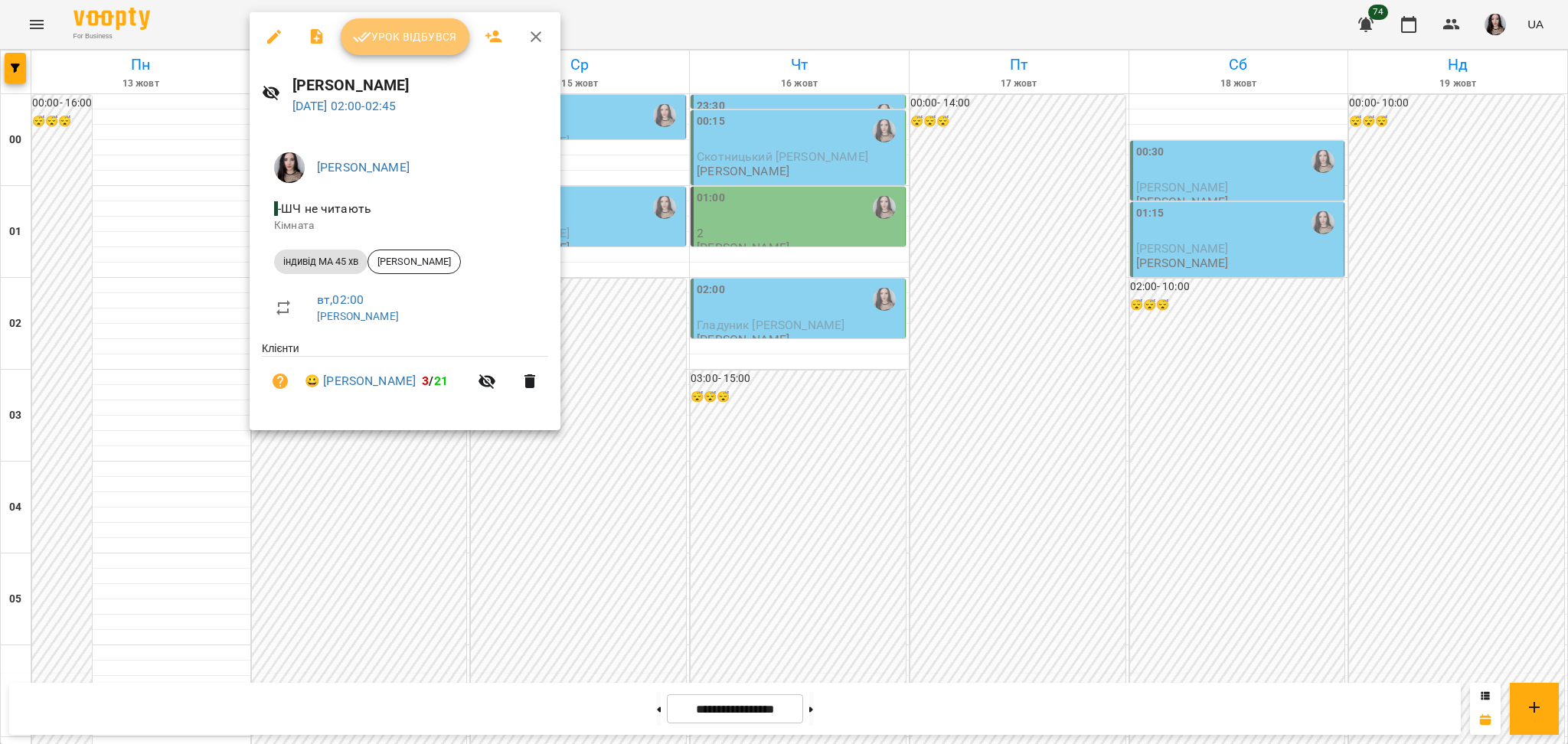
click at [382, 42] on span "Урок відбувся" at bounding box center [404, 36] width 104 height 19
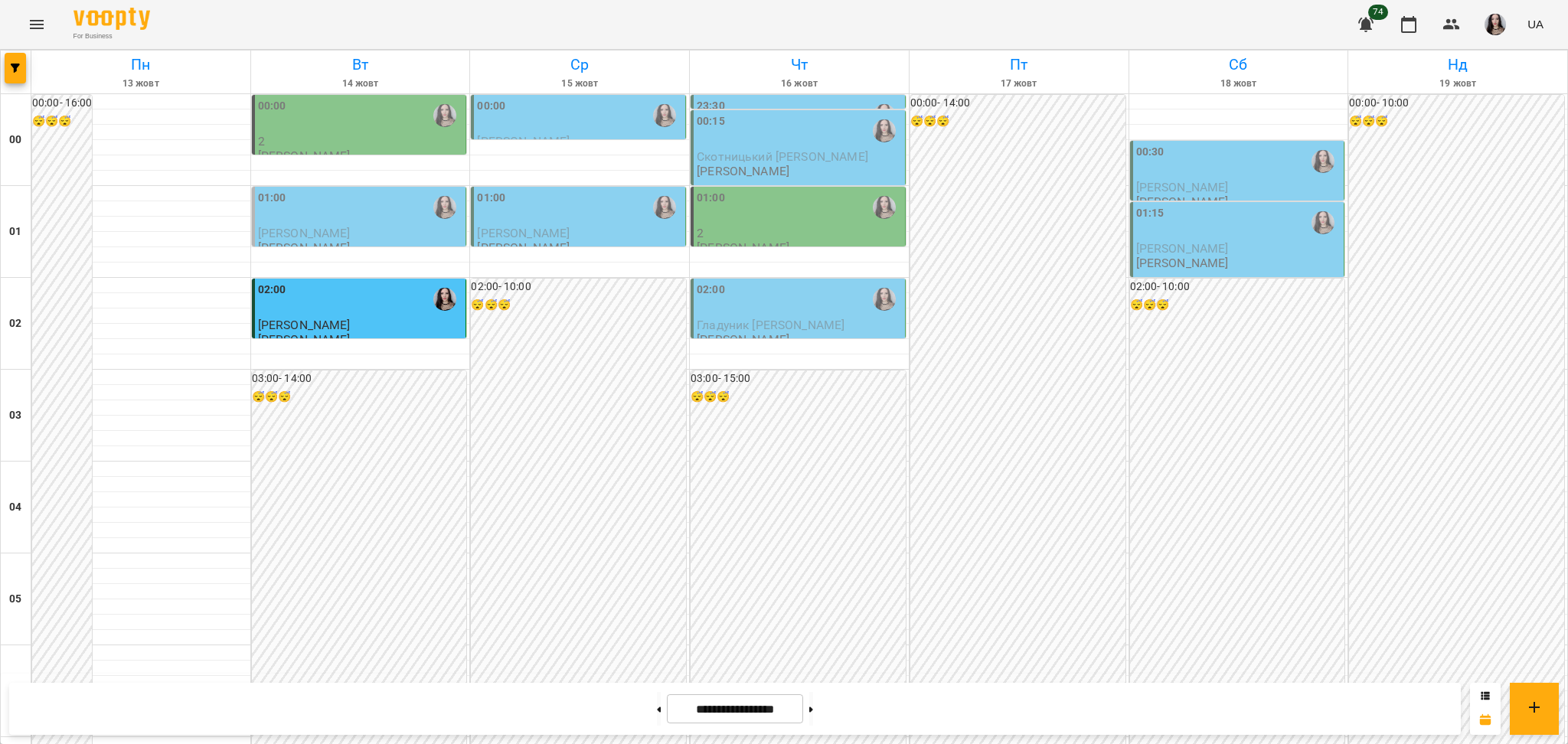
click at [279, 186] on div "01:00 [PERSON_NAME] [PERSON_NAME]" at bounding box center [359, 222] width 215 height 71
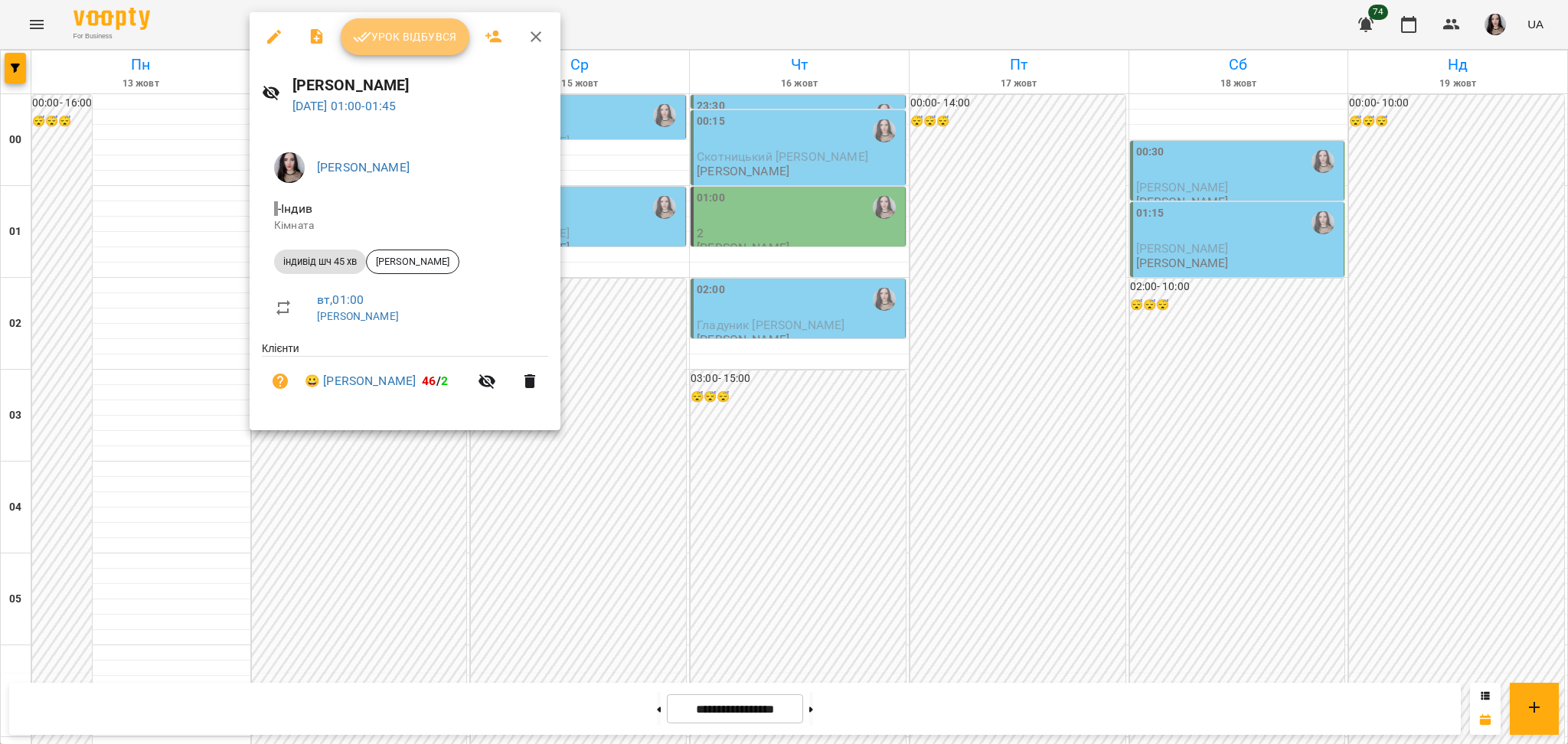
click at [392, 37] on span "Урок відбувся" at bounding box center [404, 36] width 104 height 19
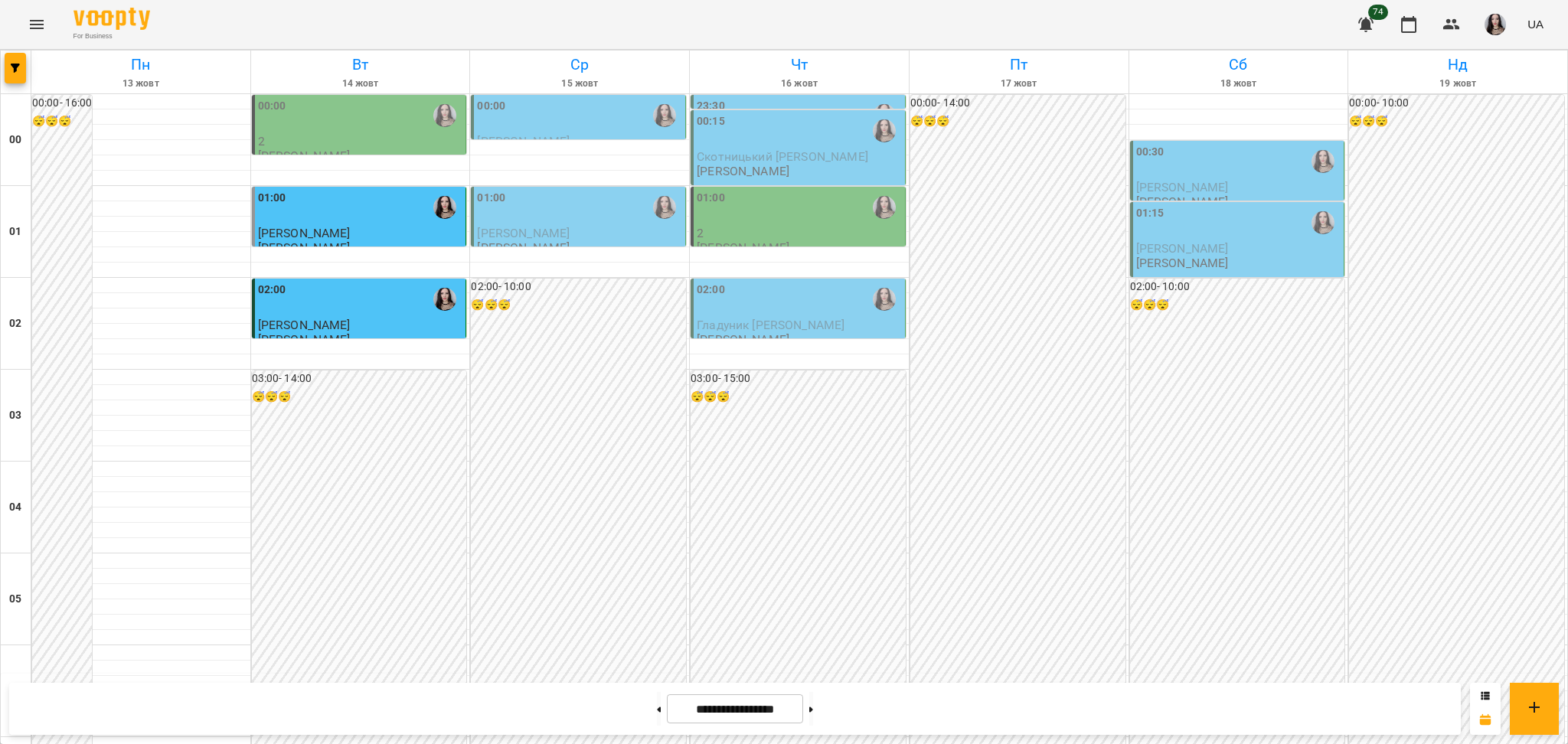
click at [386, 115] on div "00:00" at bounding box center [361, 115] width 205 height 36
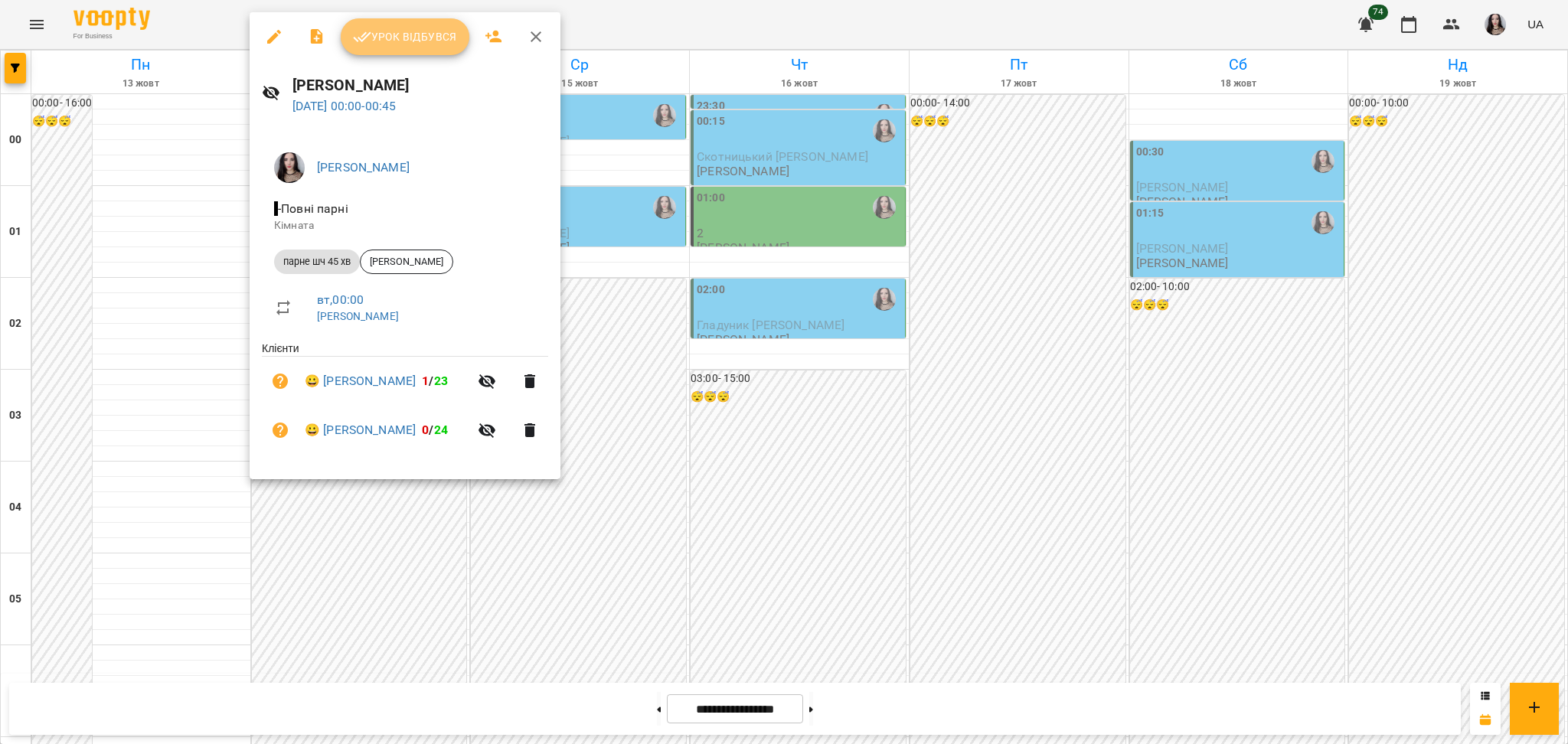
click at [450, 27] on span "Урок відбувся" at bounding box center [404, 36] width 104 height 19
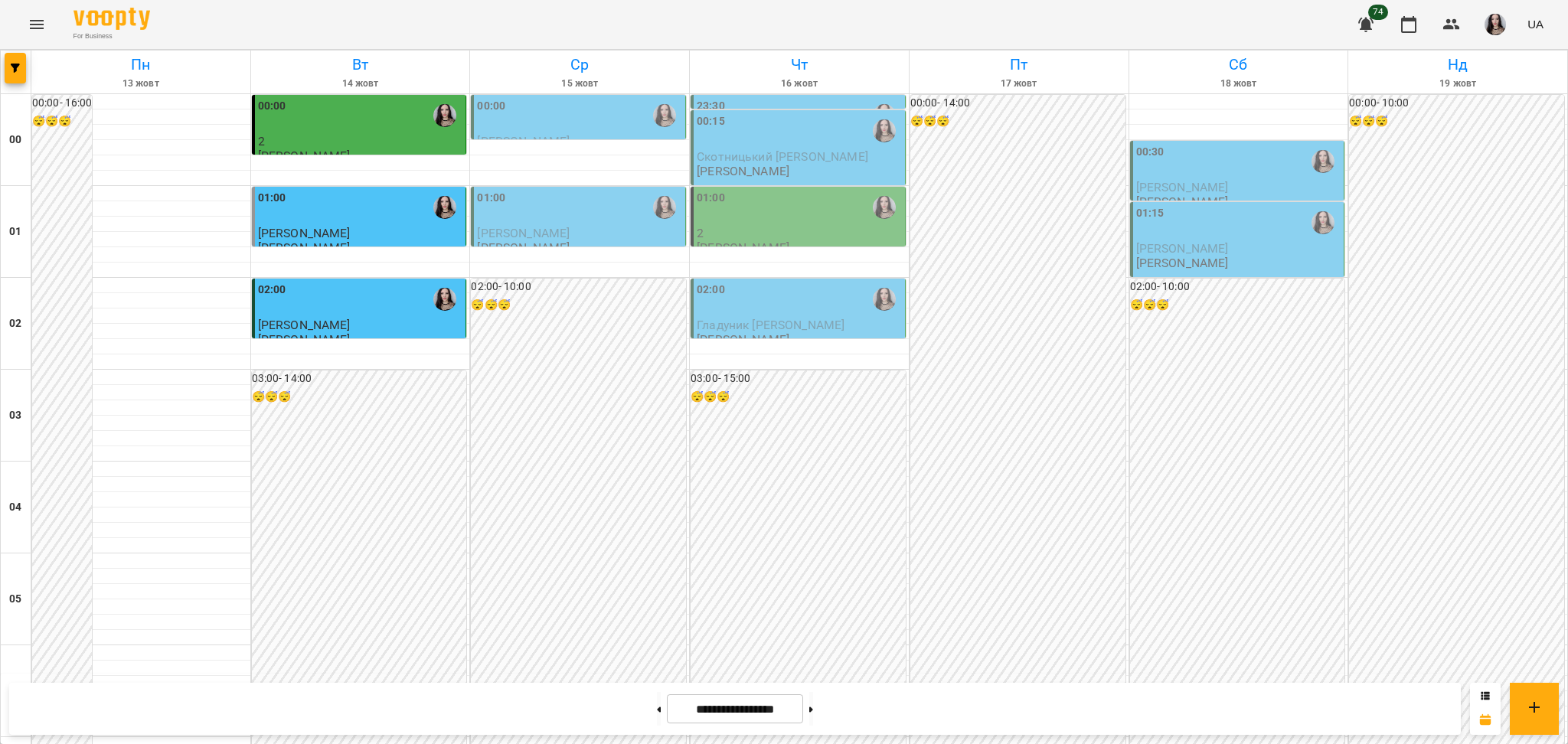
scroll to position [1623, 0]
click at [813, 717] on button at bounding box center [811, 709] width 4 height 34
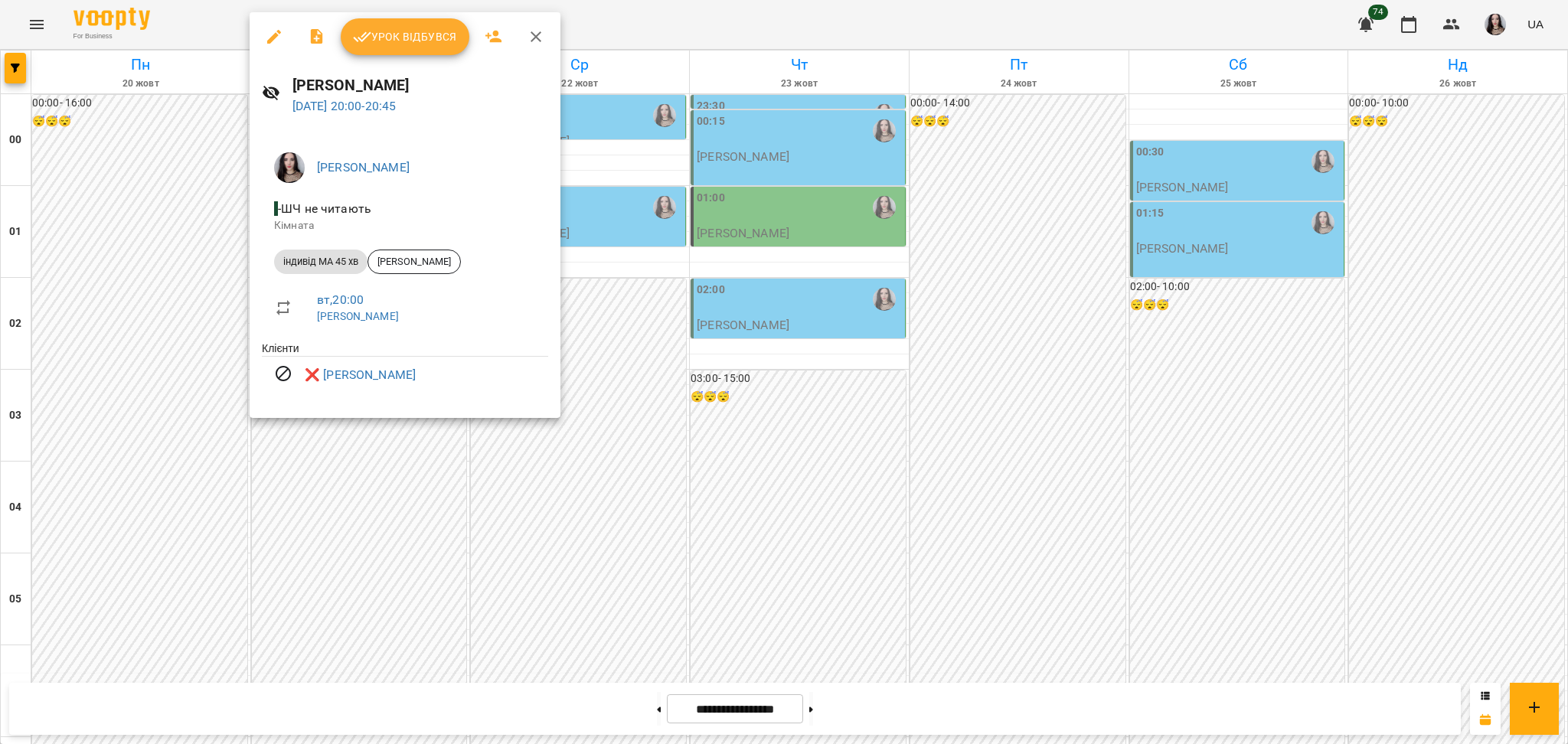
click at [333, 497] on div at bounding box center [784, 372] width 1568 height 744
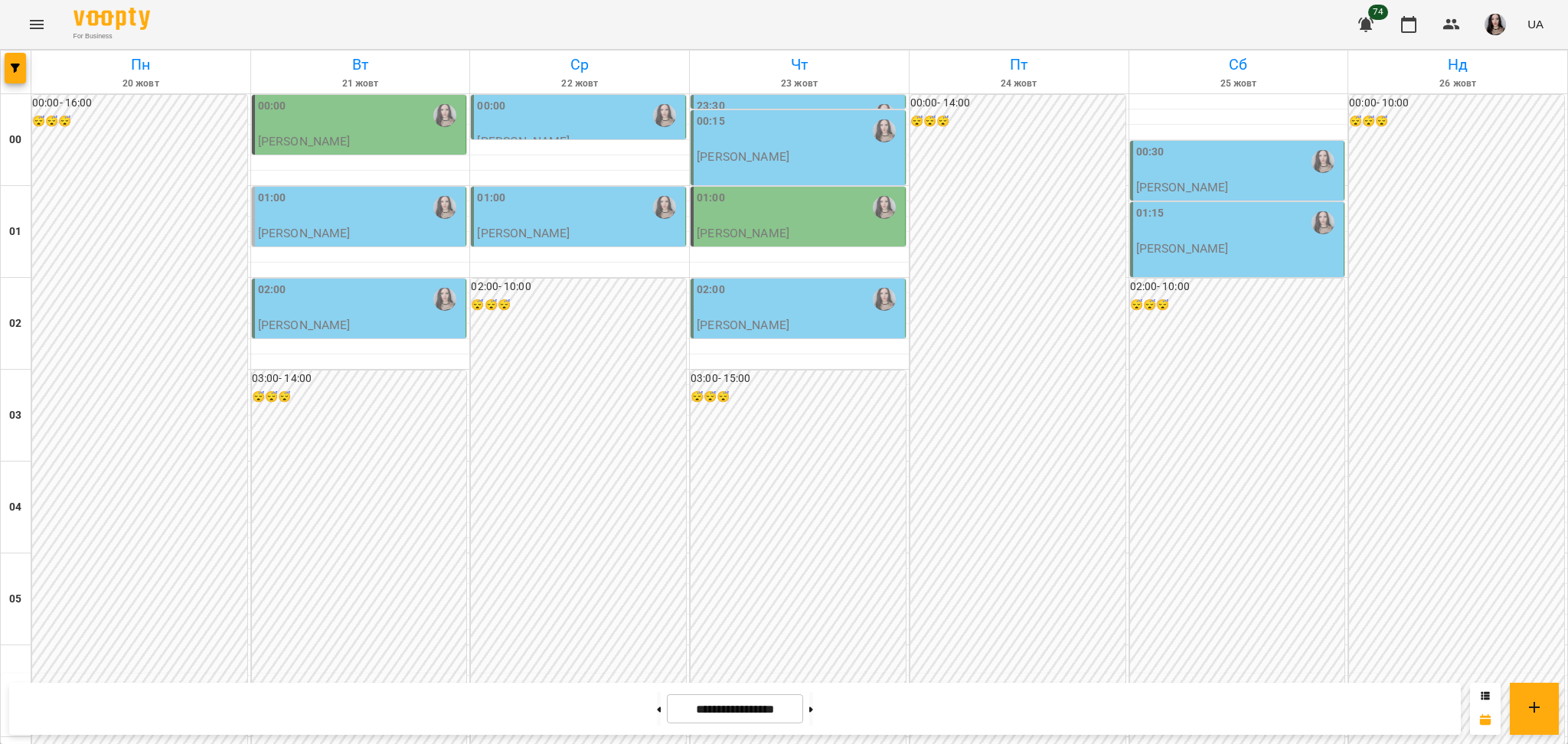
scroll to position [1447, 0]
drag, startPoint x: 813, startPoint y: 355, endPoint x: 780, endPoint y: 330, distance: 41.4
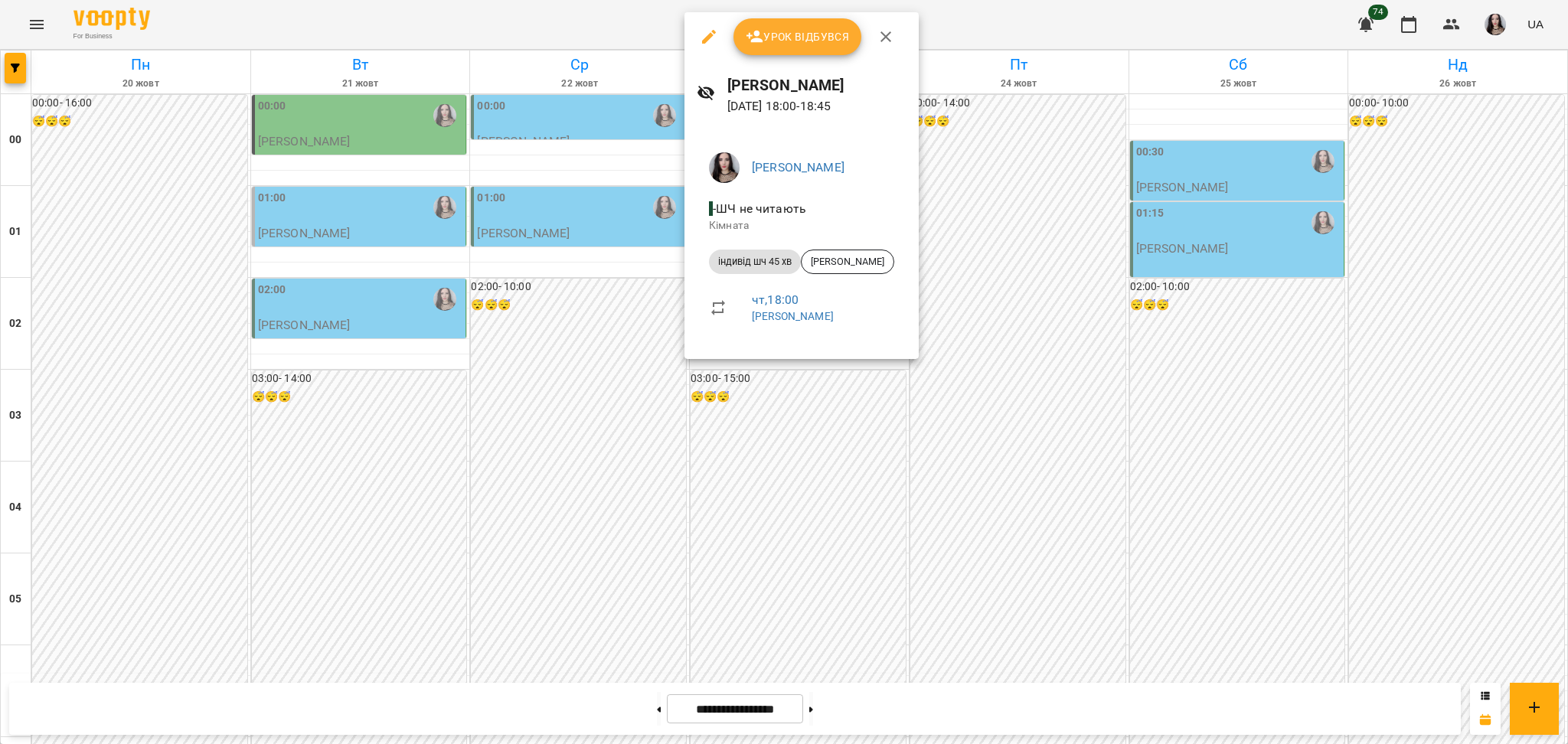
click at [780, 330] on li "чт , 18:00 [PERSON_NAME]" at bounding box center [801, 307] width 210 height 54
click at [824, 506] on div at bounding box center [784, 372] width 1568 height 744
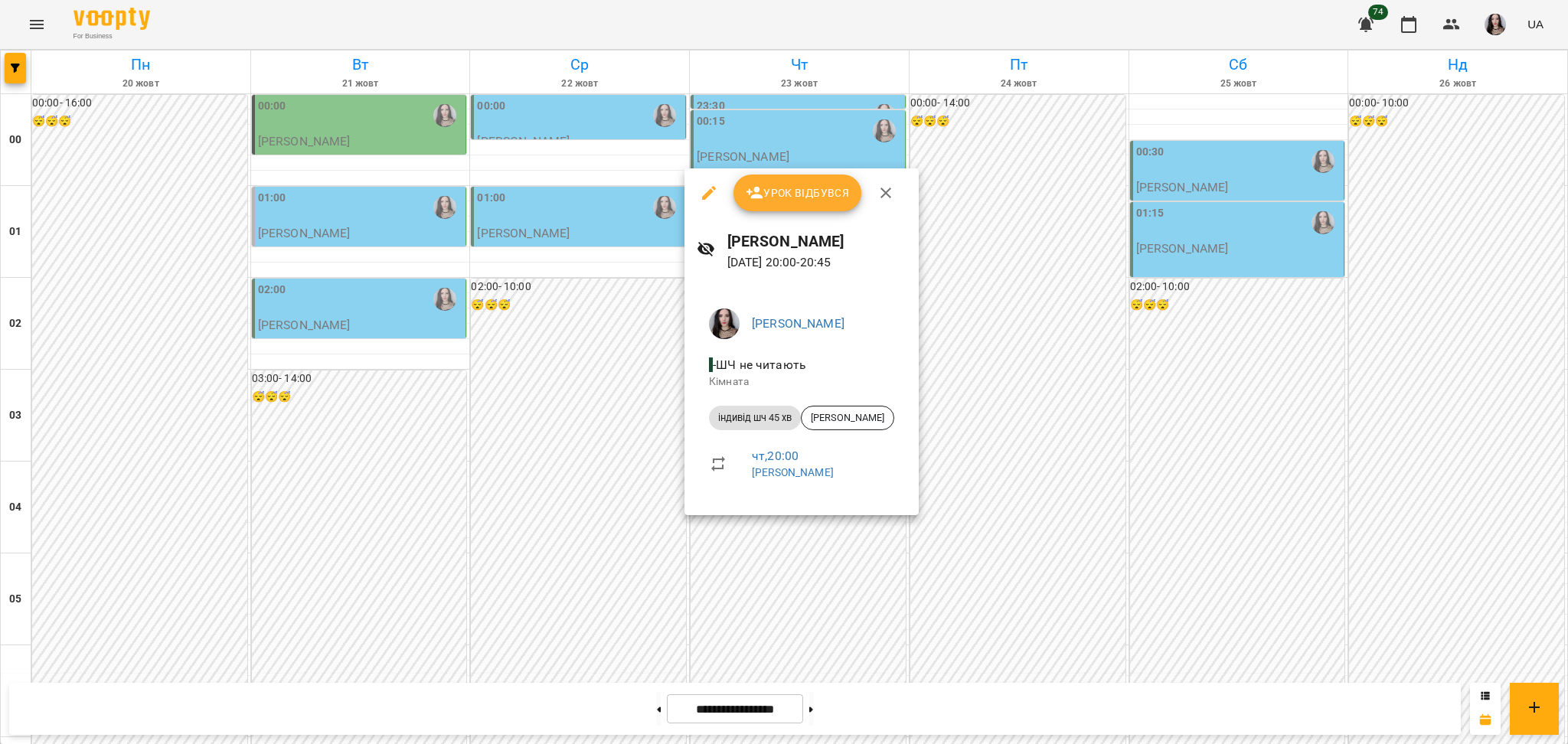
click at [800, 579] on div at bounding box center [784, 372] width 1568 height 744
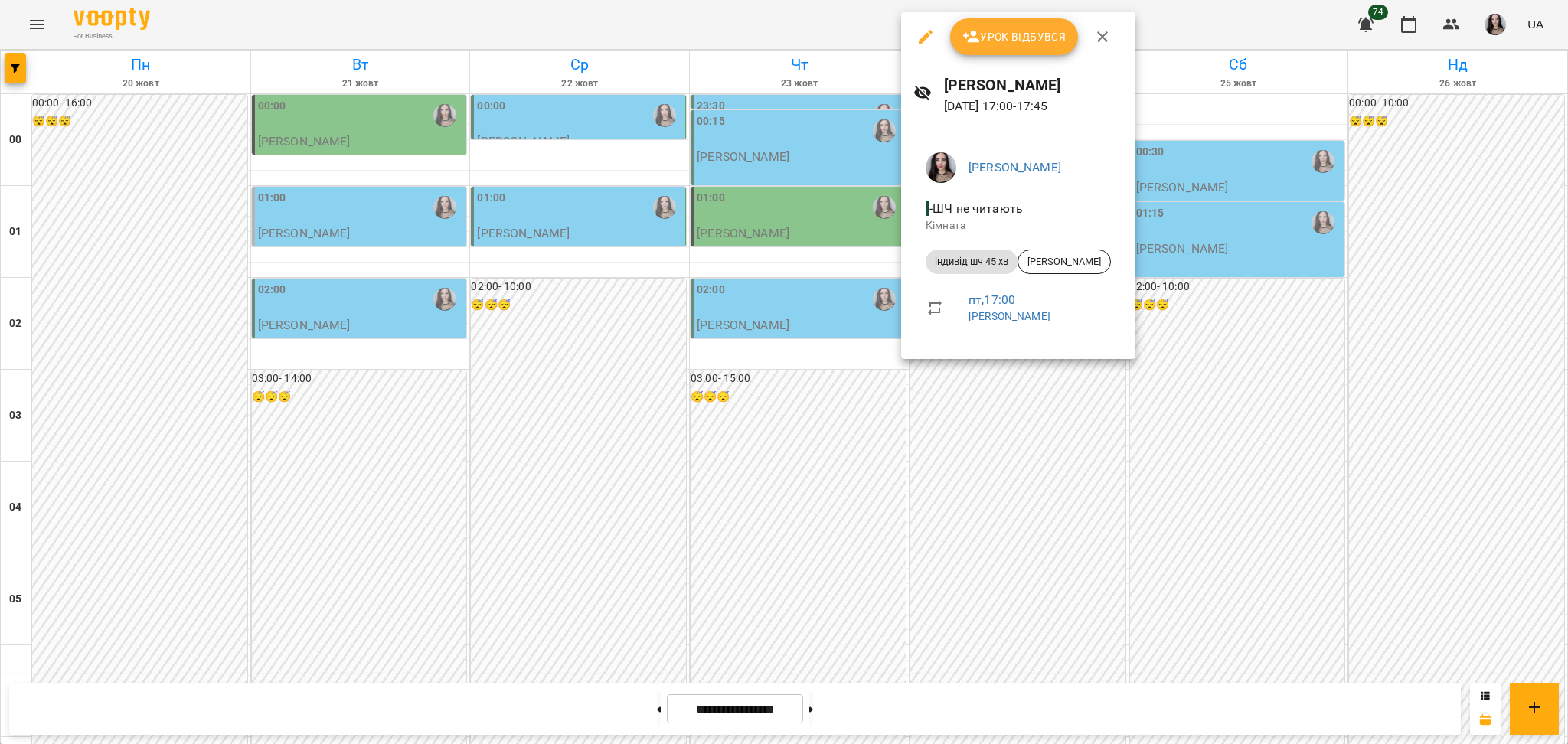
click at [813, 558] on div at bounding box center [784, 372] width 1568 height 744
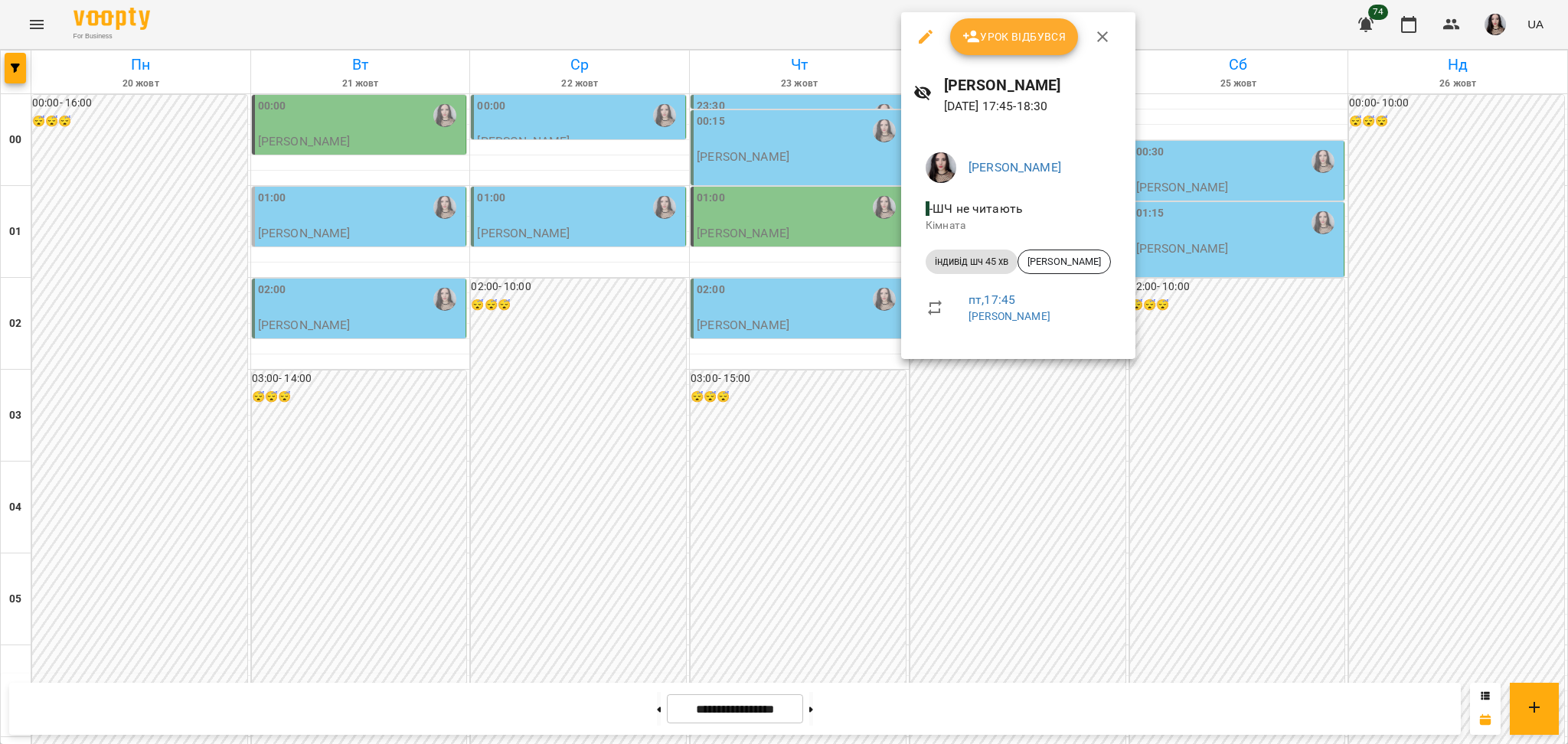
click at [777, 590] on div at bounding box center [784, 372] width 1568 height 744
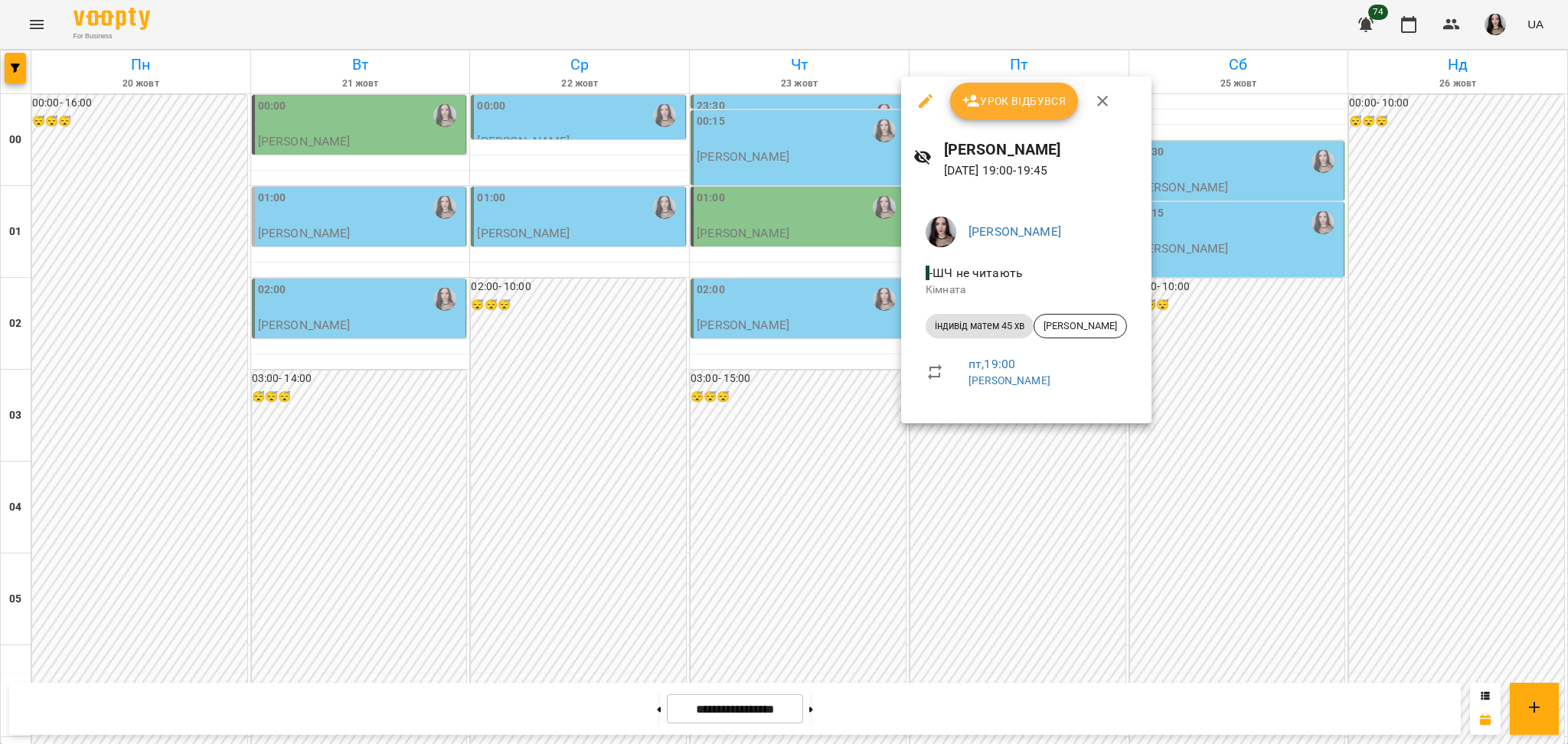
click at [974, 530] on div at bounding box center [784, 372] width 1568 height 744
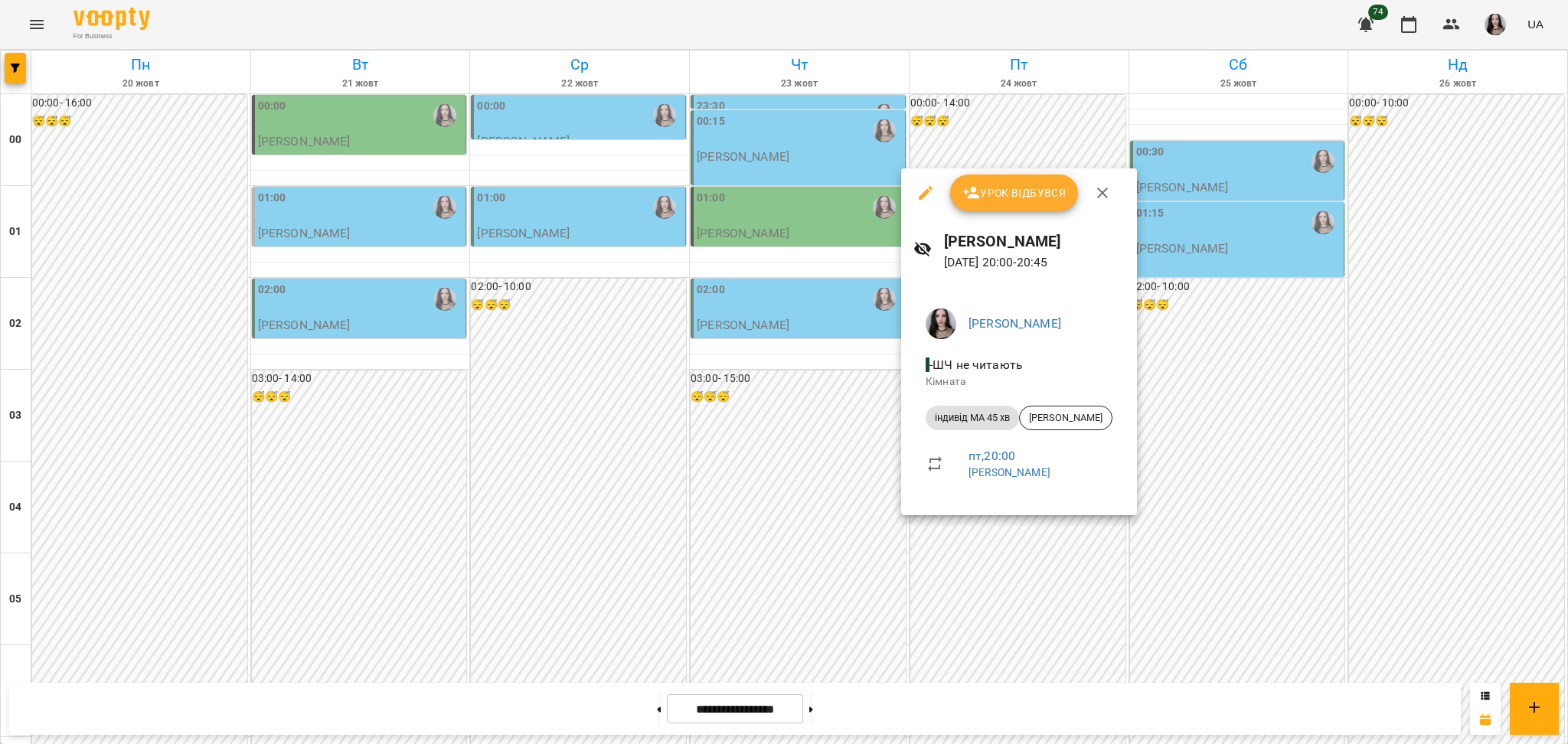
click at [823, 581] on div at bounding box center [784, 372] width 1568 height 744
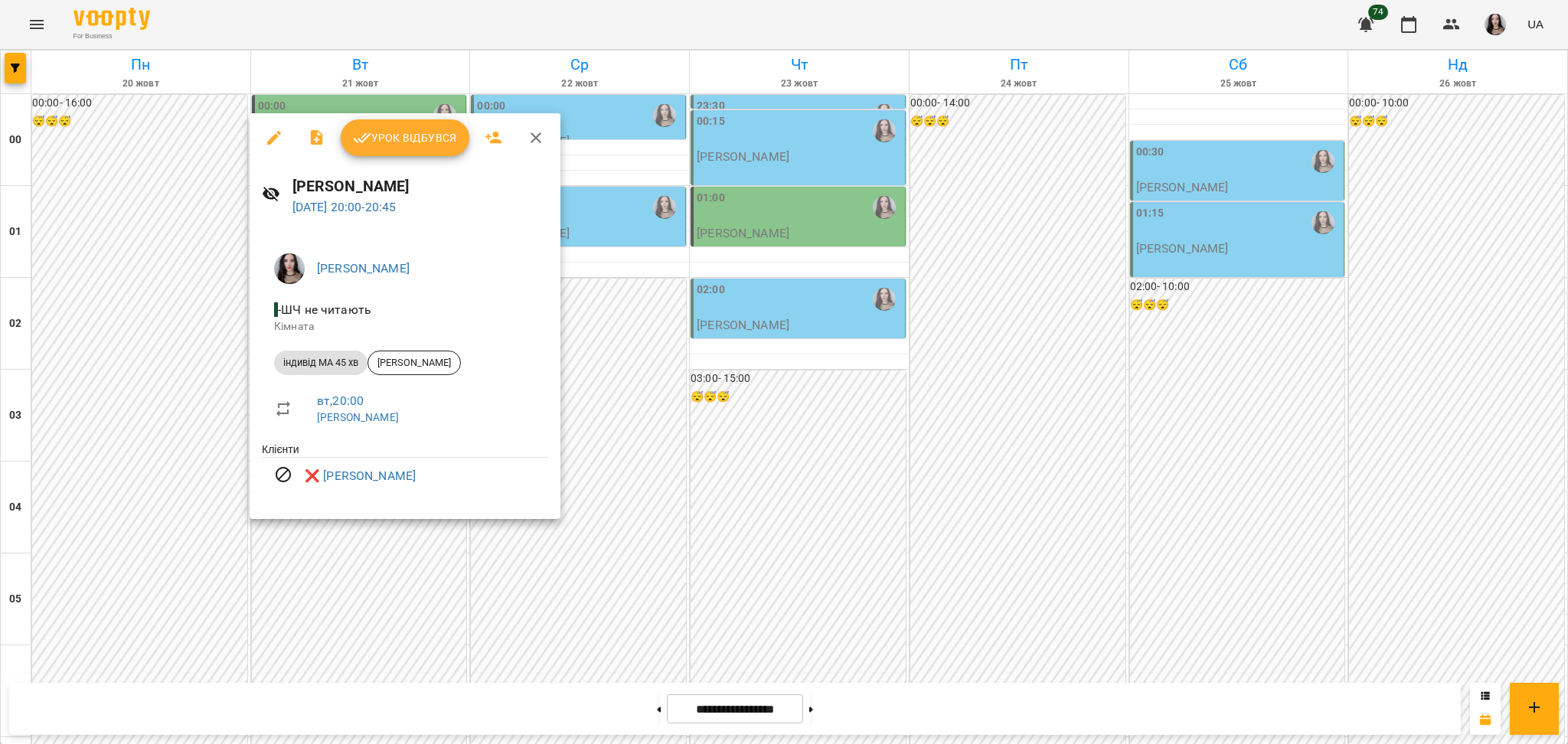
click at [767, 622] on div at bounding box center [784, 372] width 1568 height 744
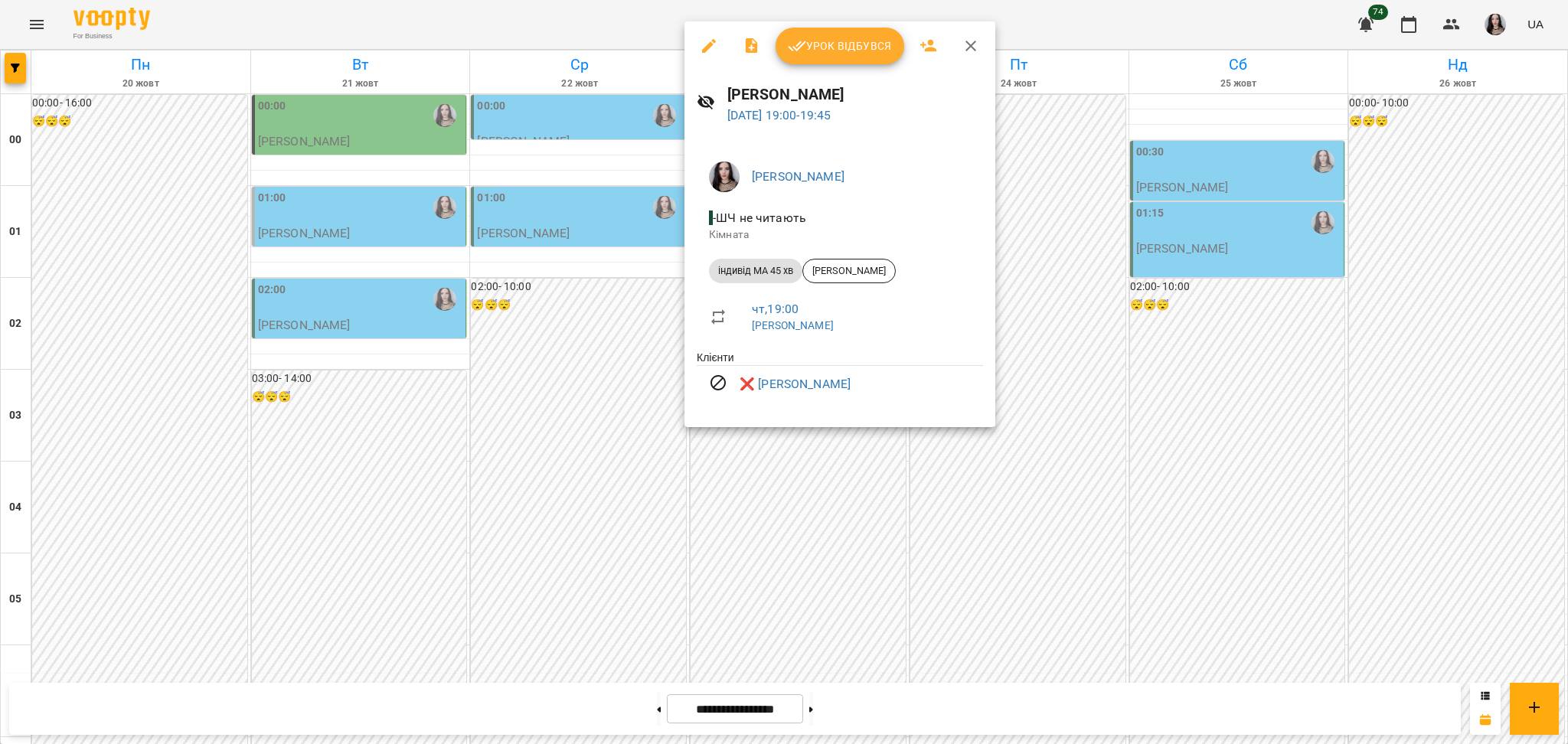
click at [784, 571] on div at bounding box center [784, 372] width 1568 height 744
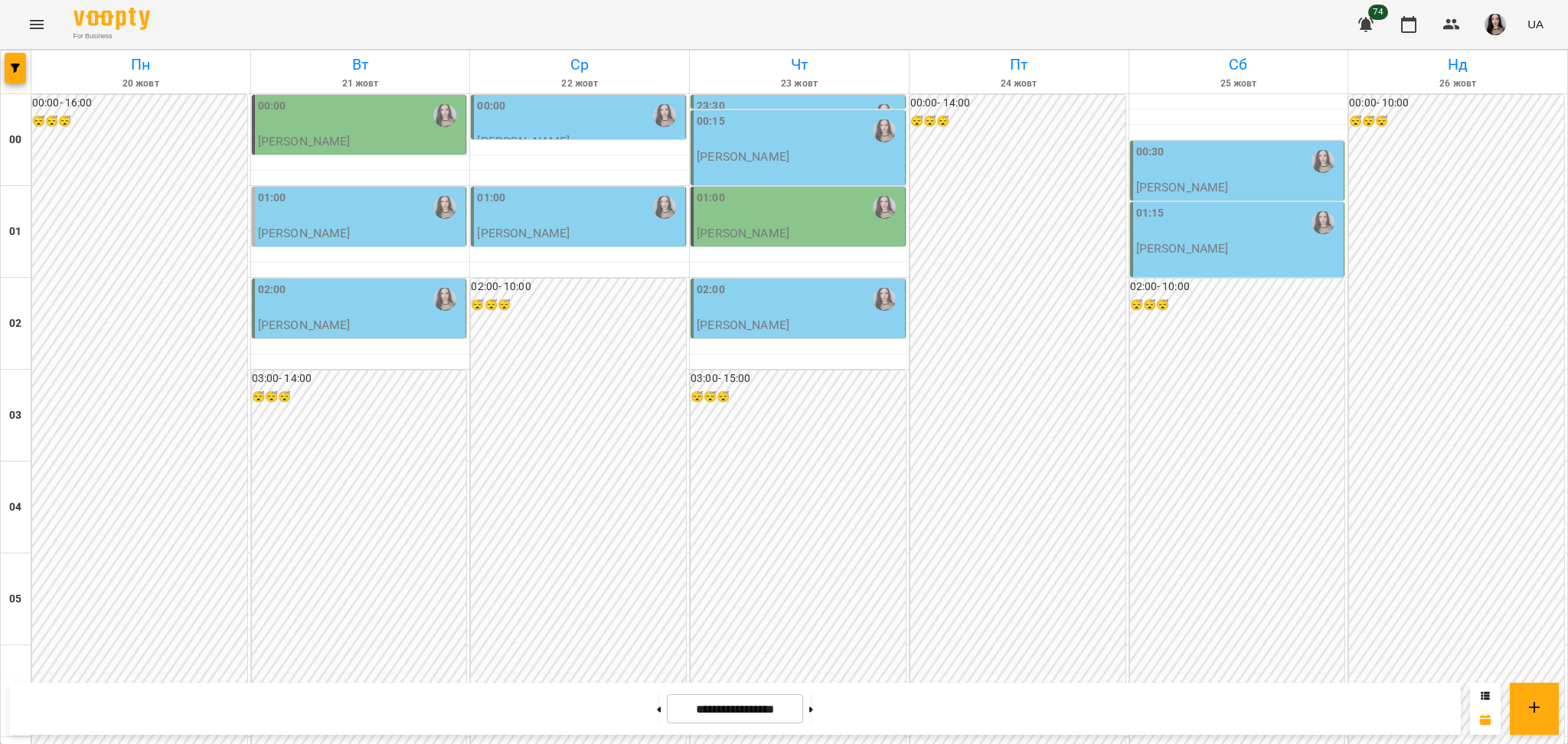
scroll to position [1623, 0]
click at [657, 716] on button at bounding box center [659, 709] width 4 height 34
type input "**********"
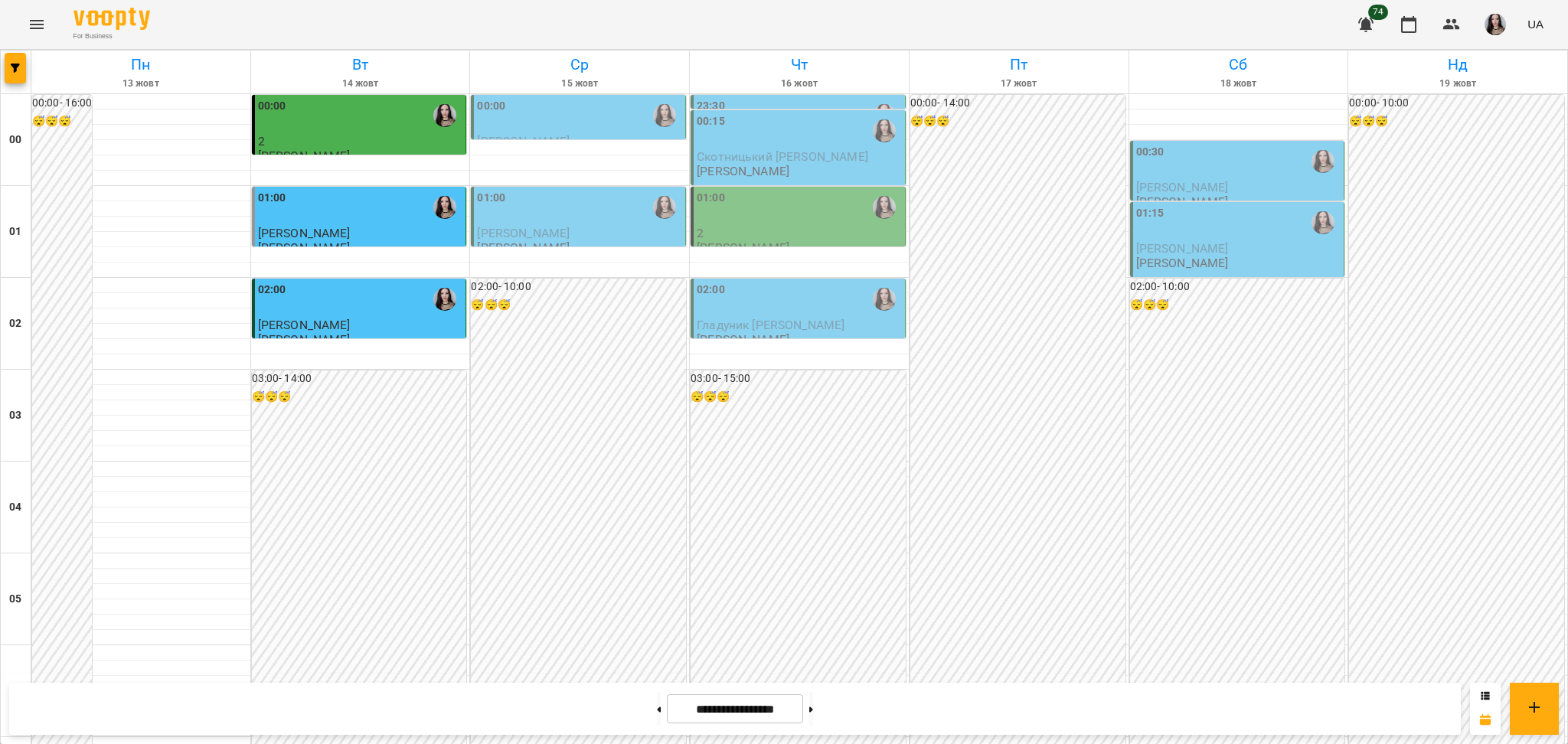
scroll to position [0, 0]
click at [1506, 18] on span "button" at bounding box center [1495, 24] width 22 height 22
click at [1476, 60] on span "[PERSON_NAME]" at bounding box center [1502, 58] width 97 height 19
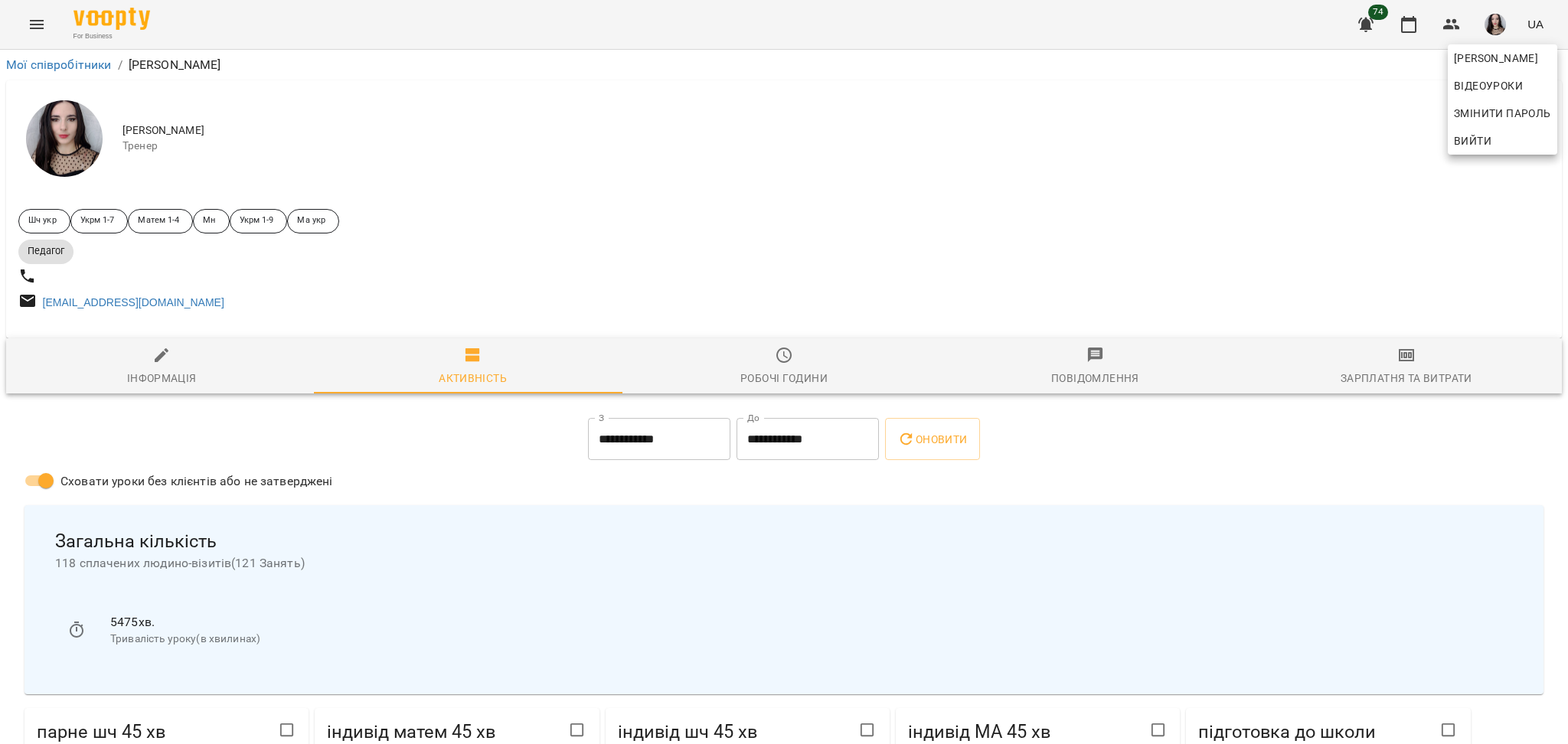
drag, startPoint x: 1566, startPoint y: 95, endPoint x: 1566, endPoint y: 111, distance: 16.0
click at [1566, 111] on div at bounding box center [784, 372] width 1568 height 744
click at [34, 25] on icon "Menu" at bounding box center [36, 24] width 19 height 19
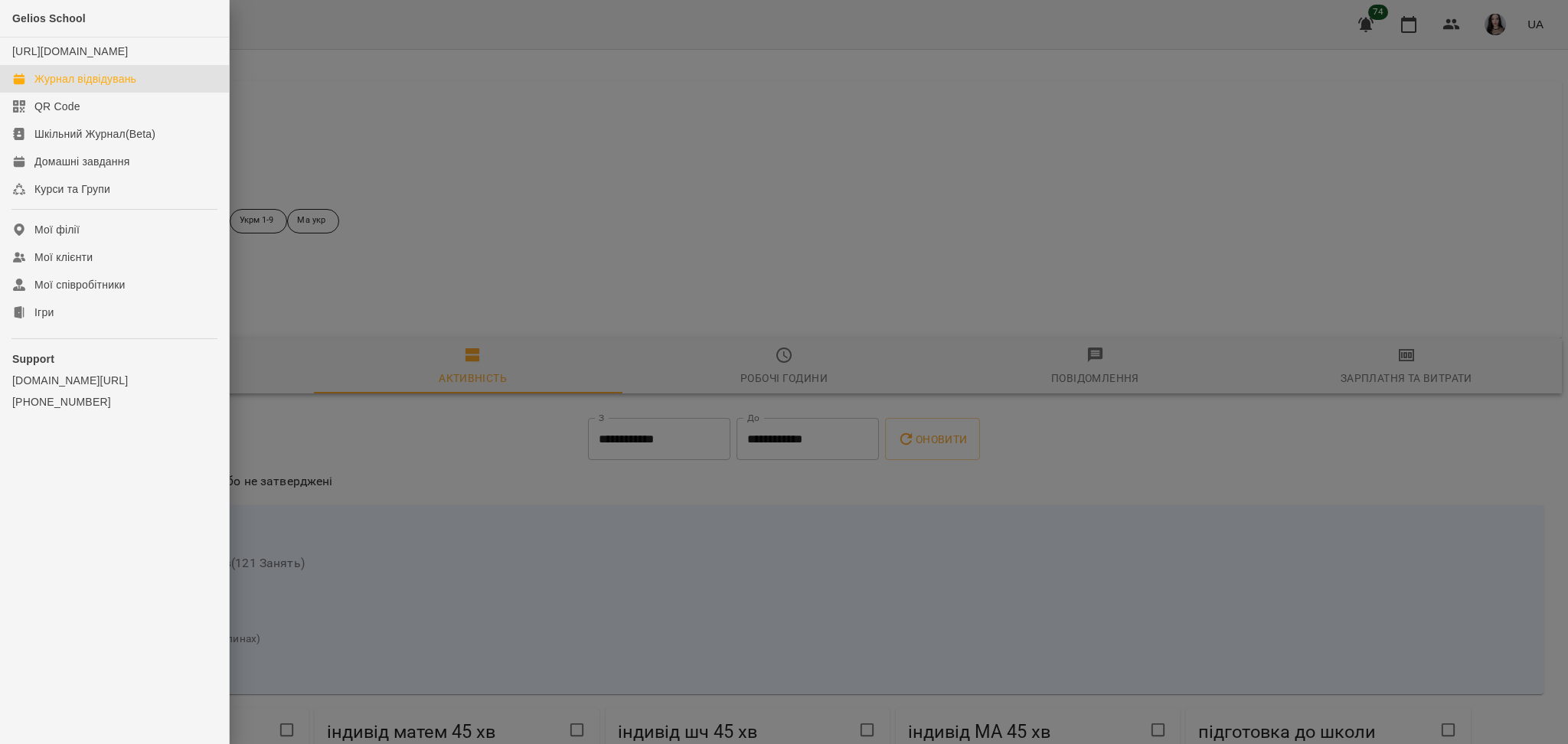
click at [88, 86] on div "Журнал відвідувань" at bounding box center [86, 78] width 102 height 15
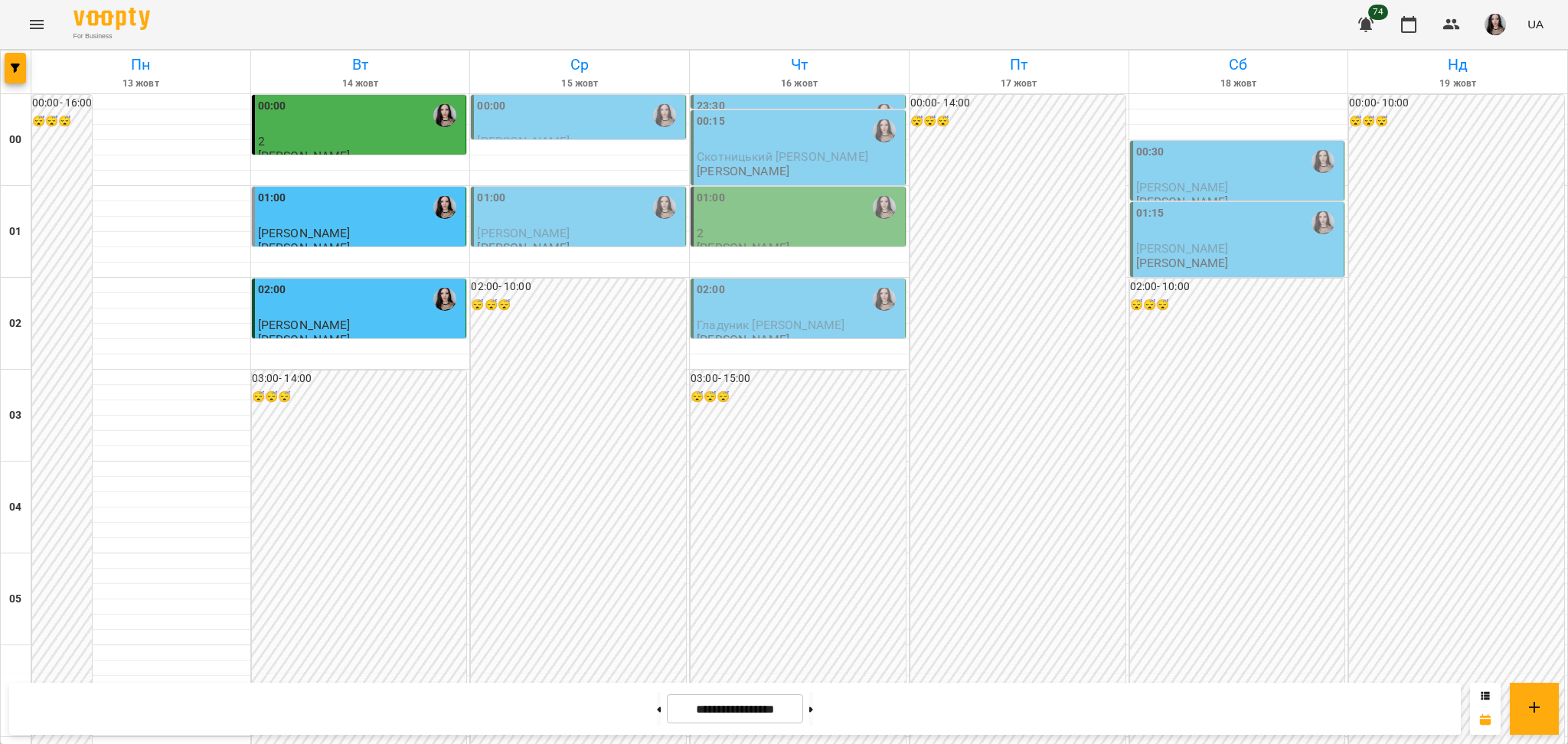
click at [88, 94] on div "[DATE] [DATE] [DATE] [DATE] [DATE] [DATE] Нд [DATE]" at bounding box center [784, 73] width 1567 height 44
drag, startPoint x: 1551, startPoint y: 366, endPoint x: 1566, endPoint y: 366, distance: 15.0
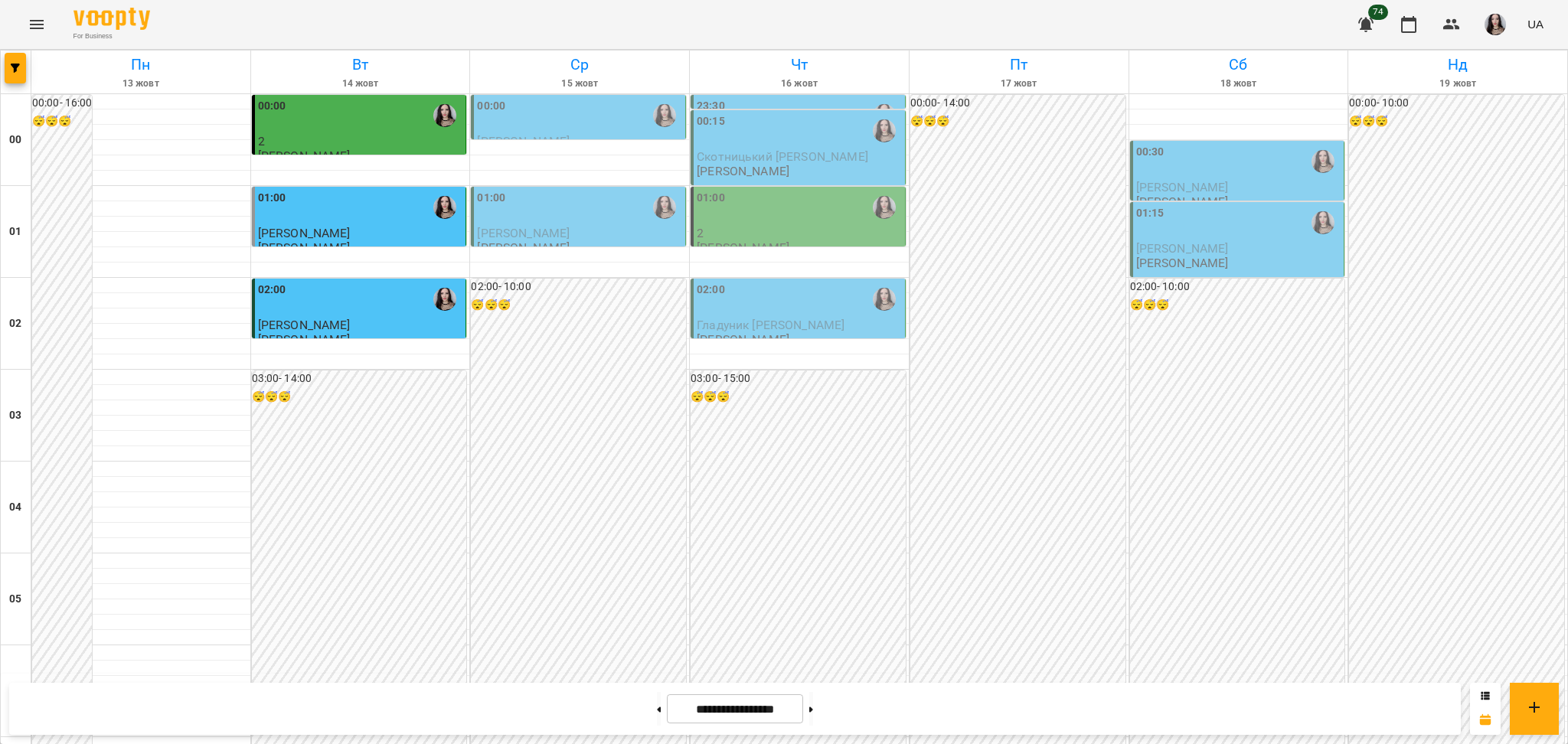
click at [347, 201] on div "01:00" at bounding box center [361, 207] width 205 height 36
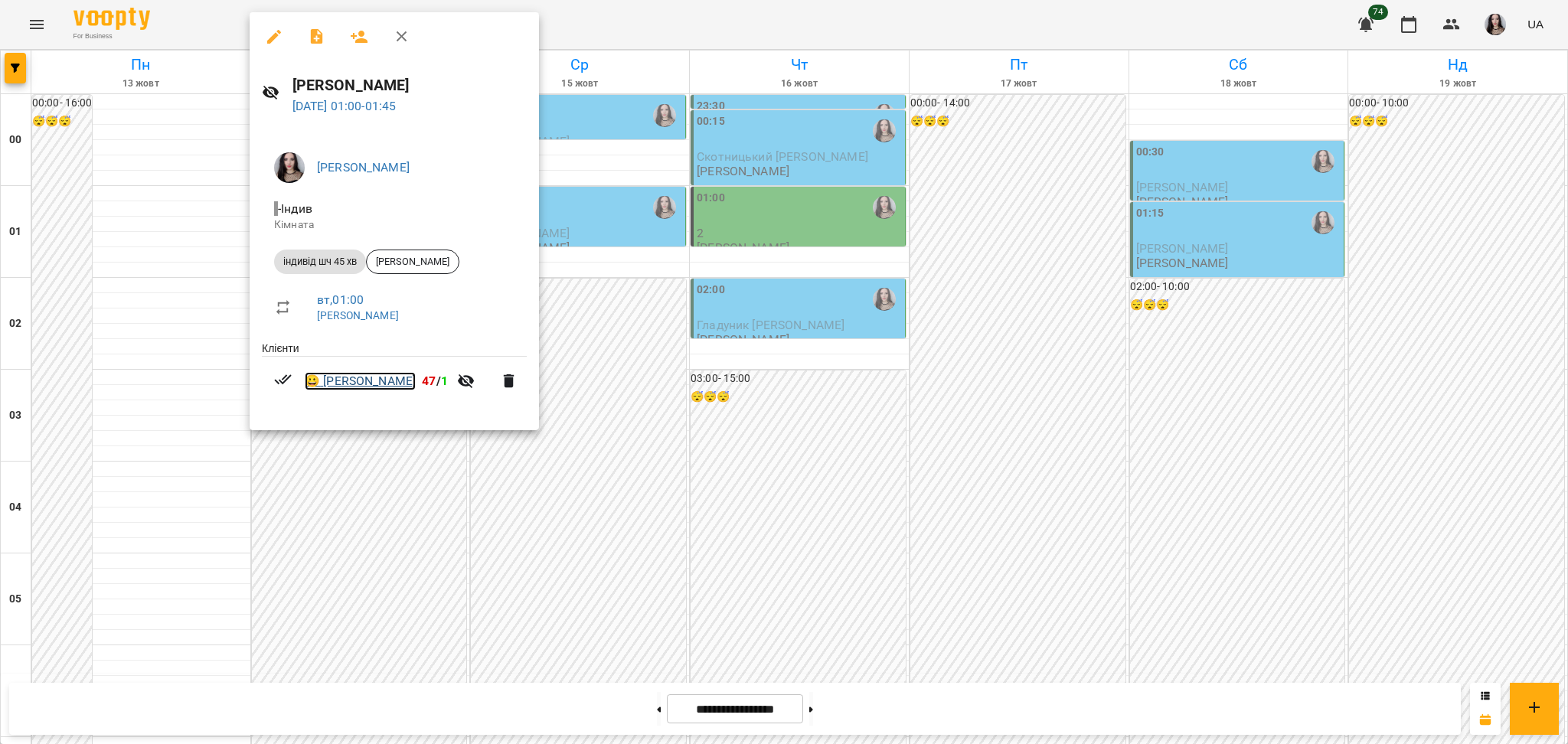
click at [376, 382] on link "😀 [PERSON_NAME]" at bounding box center [361, 381] width 111 height 19
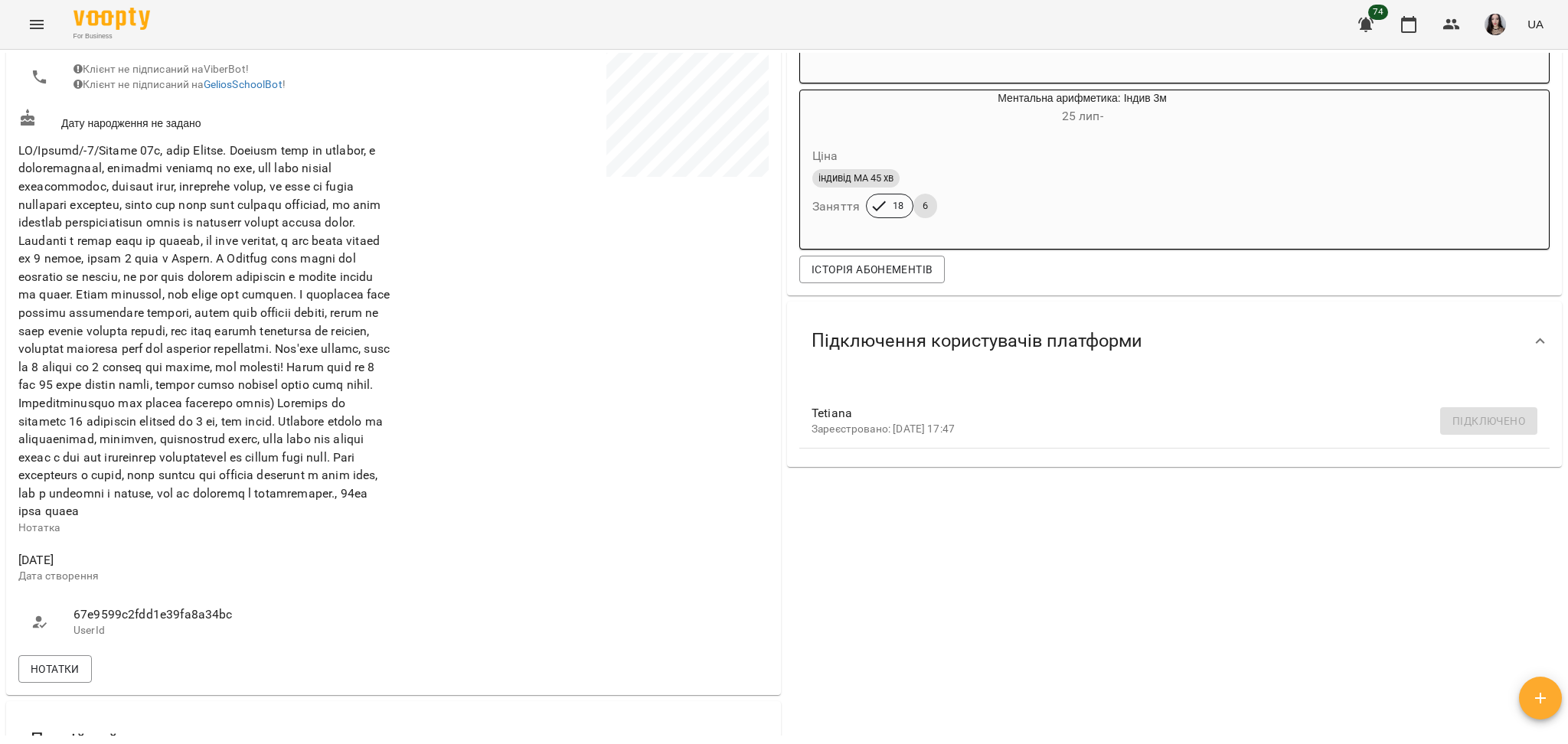
scroll to position [343, 0]
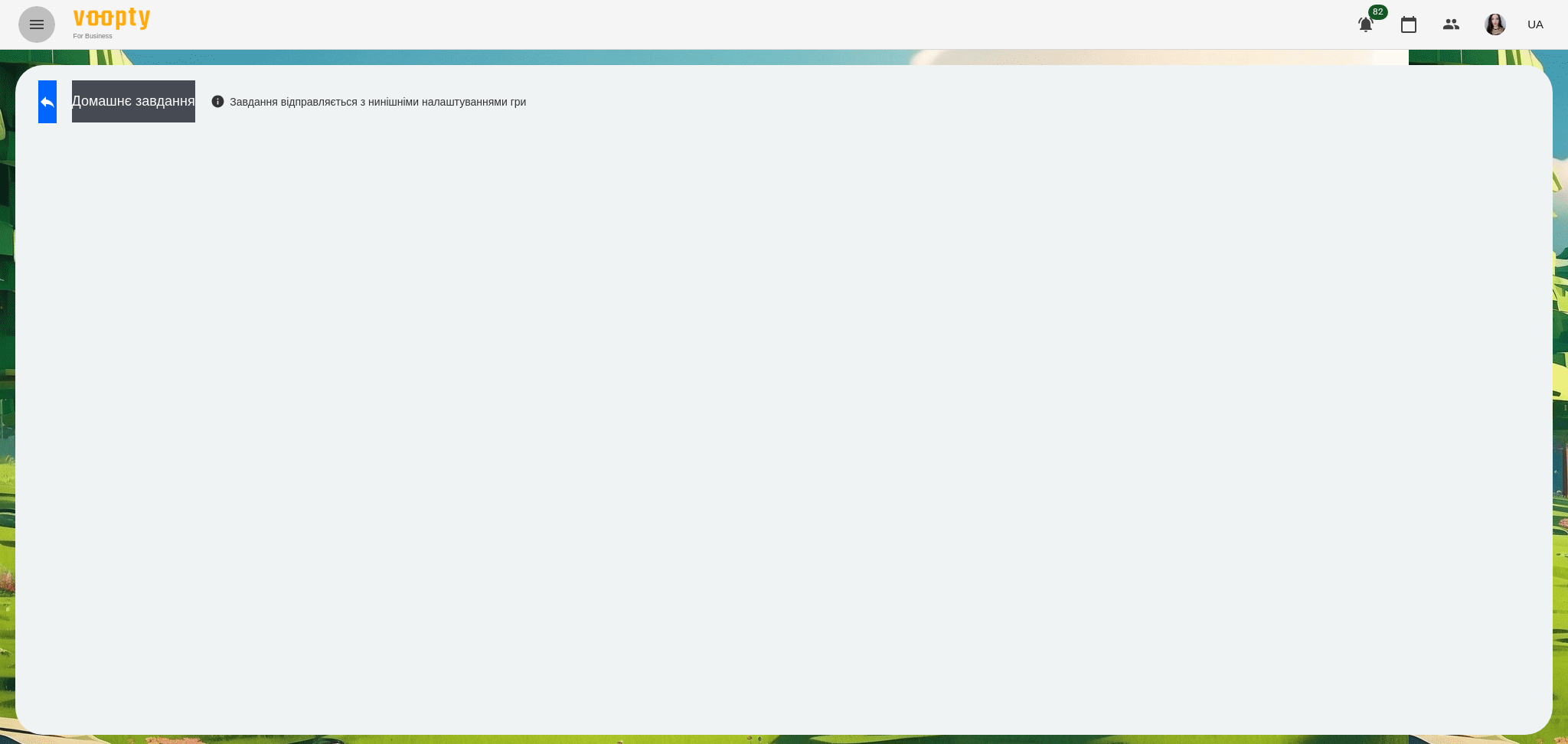
click at [30, 19] on icon "Menu" at bounding box center [36, 24] width 19 height 19
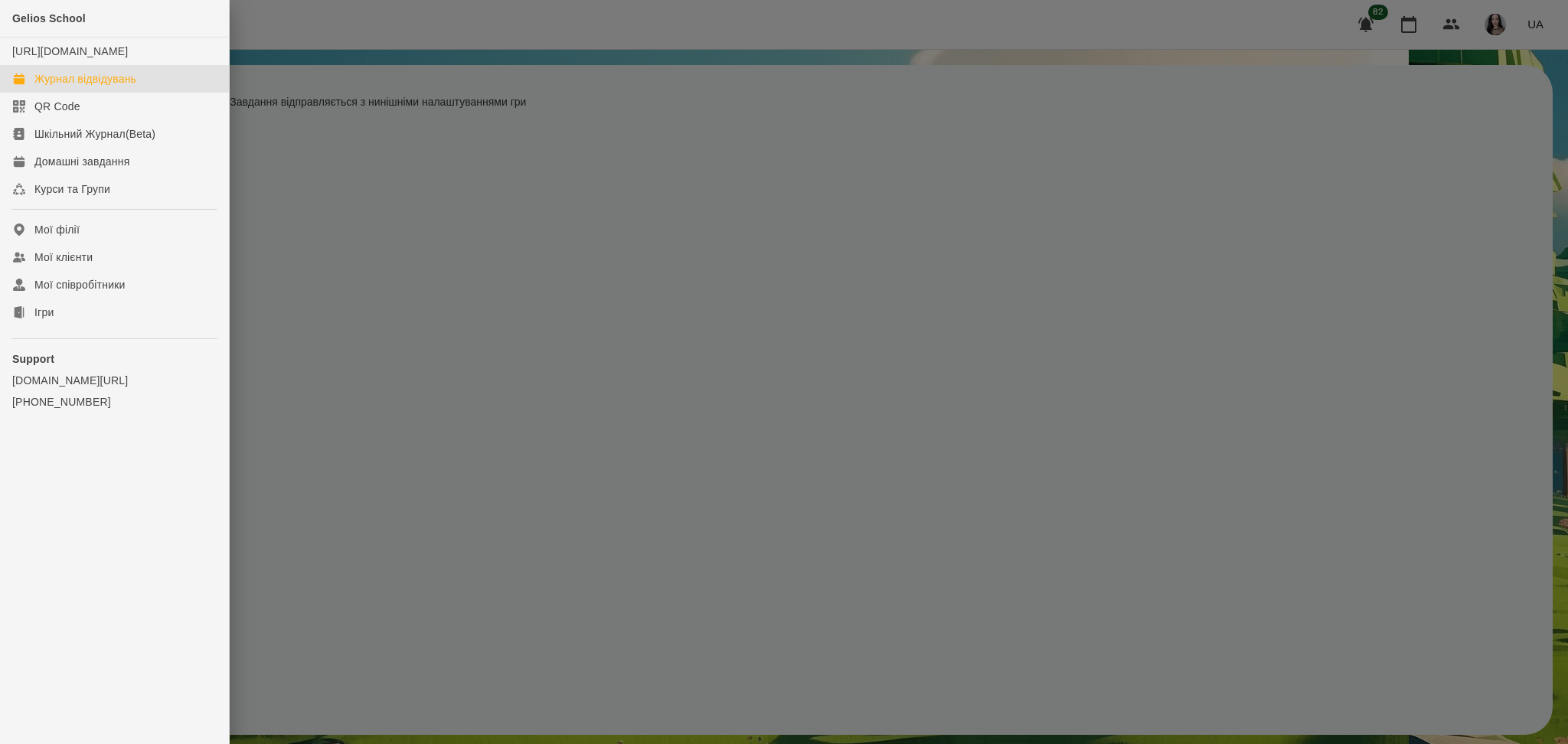
click at [65, 86] on div "Журнал відвідувань" at bounding box center [86, 78] width 102 height 15
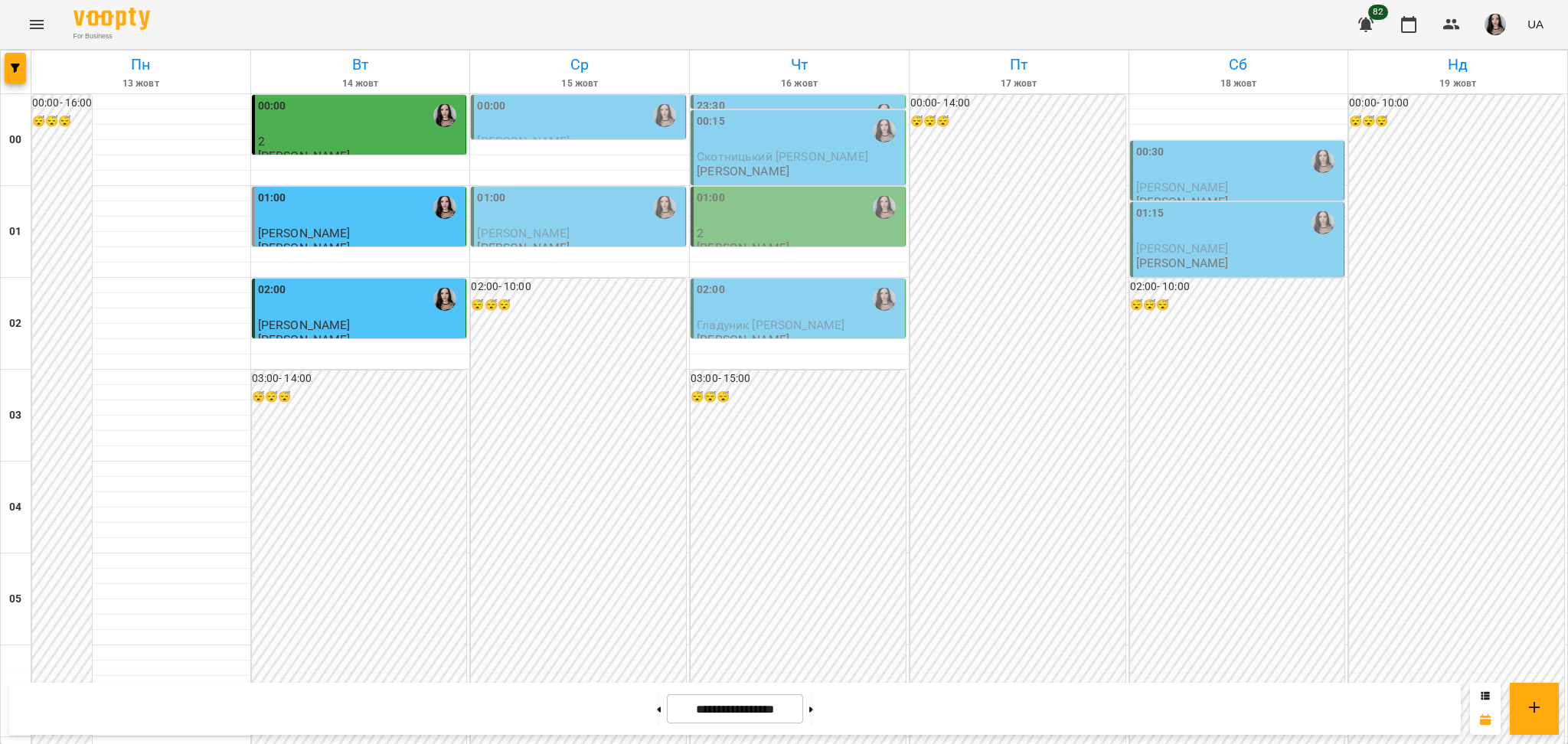
scroll to position [1623, 0]
